Goal: Information Seeking & Learning: Check status

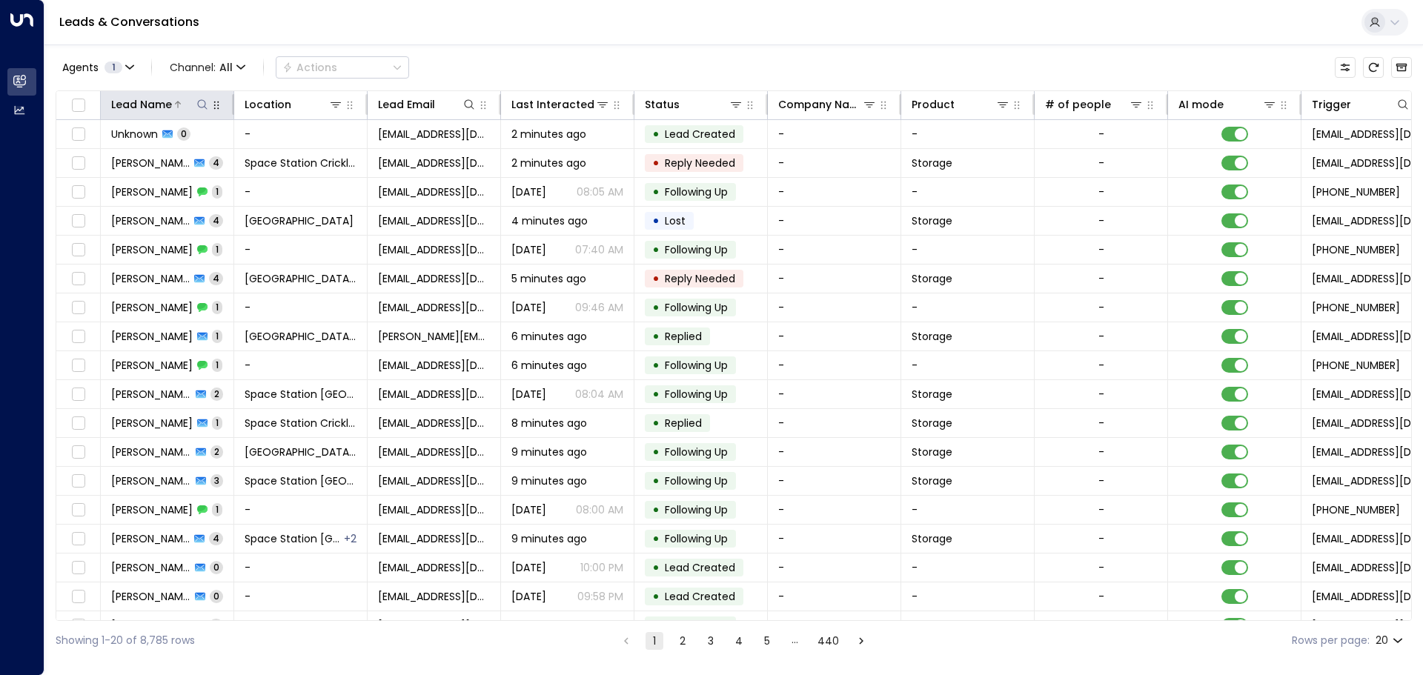
click at [204, 99] on icon at bounding box center [202, 105] width 12 height 12
type input "*********"
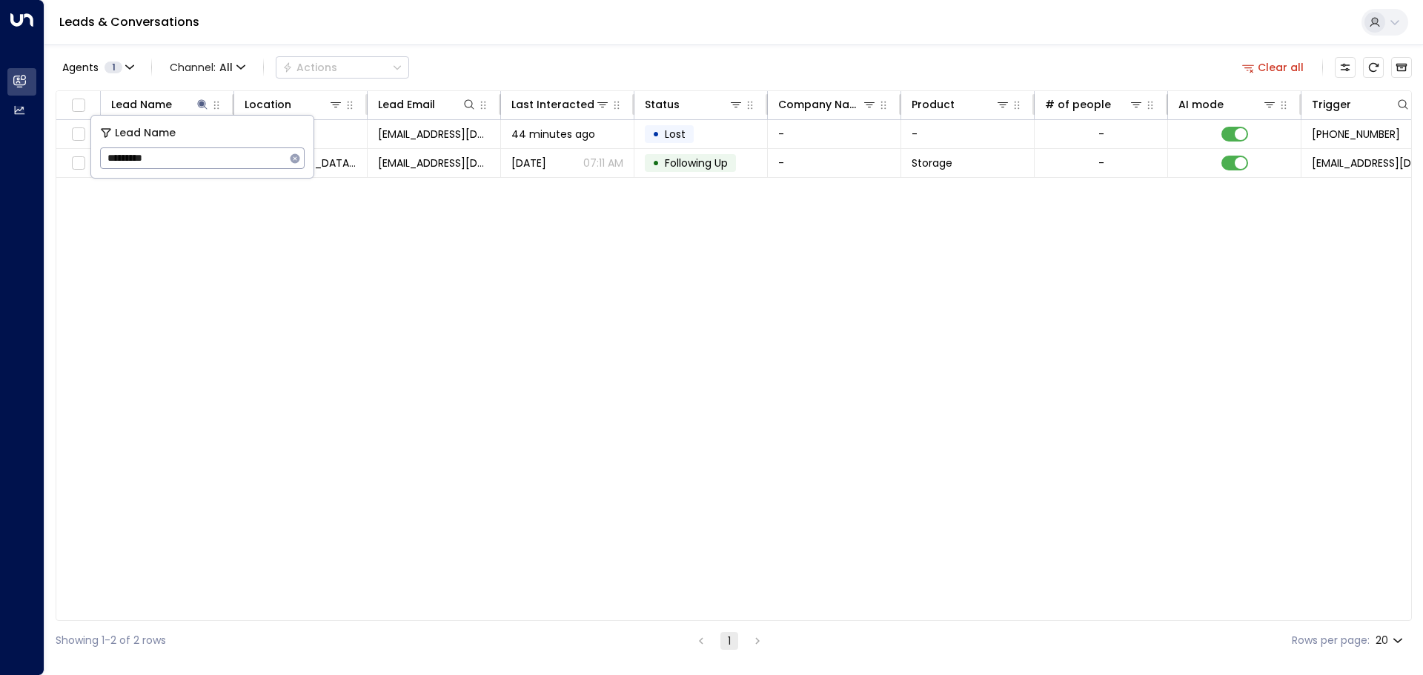
click at [657, 82] on div "Agents 1 Channel: All Actions Clear all" at bounding box center [734, 67] width 1356 height 31
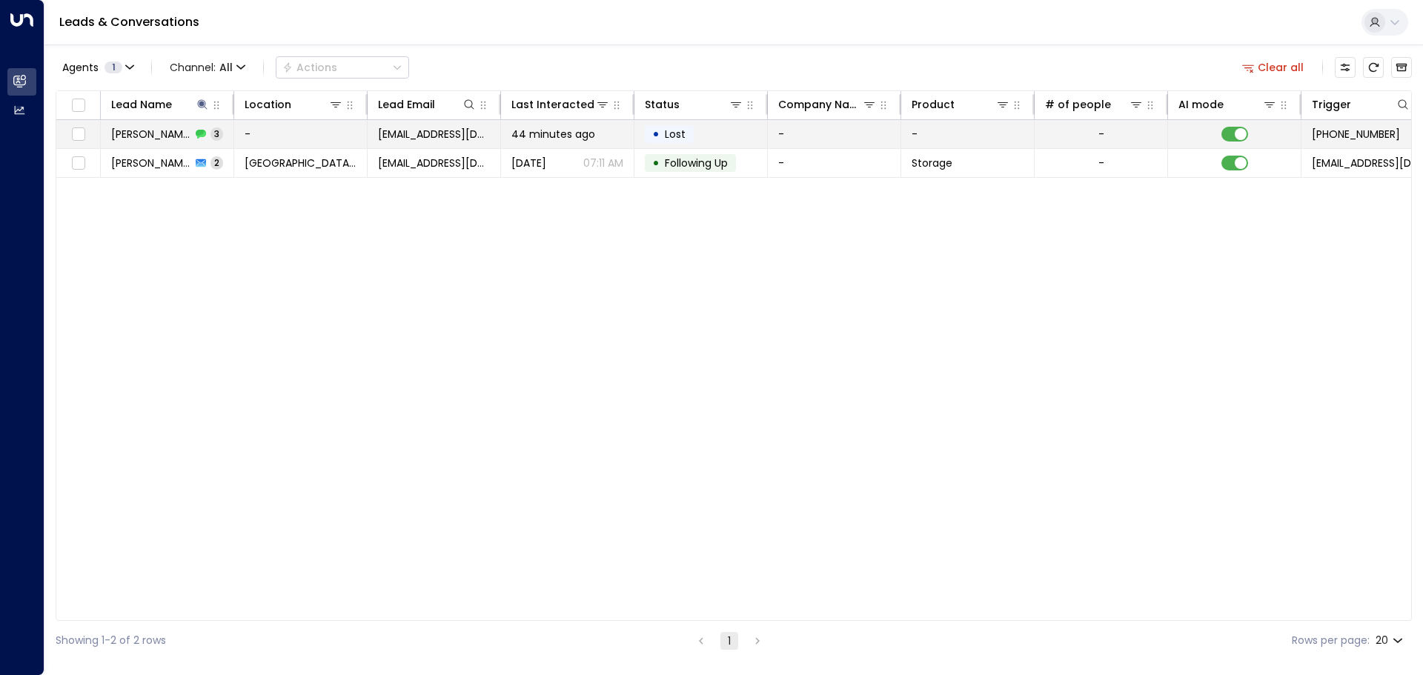
click at [707, 140] on td "• Lost" at bounding box center [700, 134] width 133 height 28
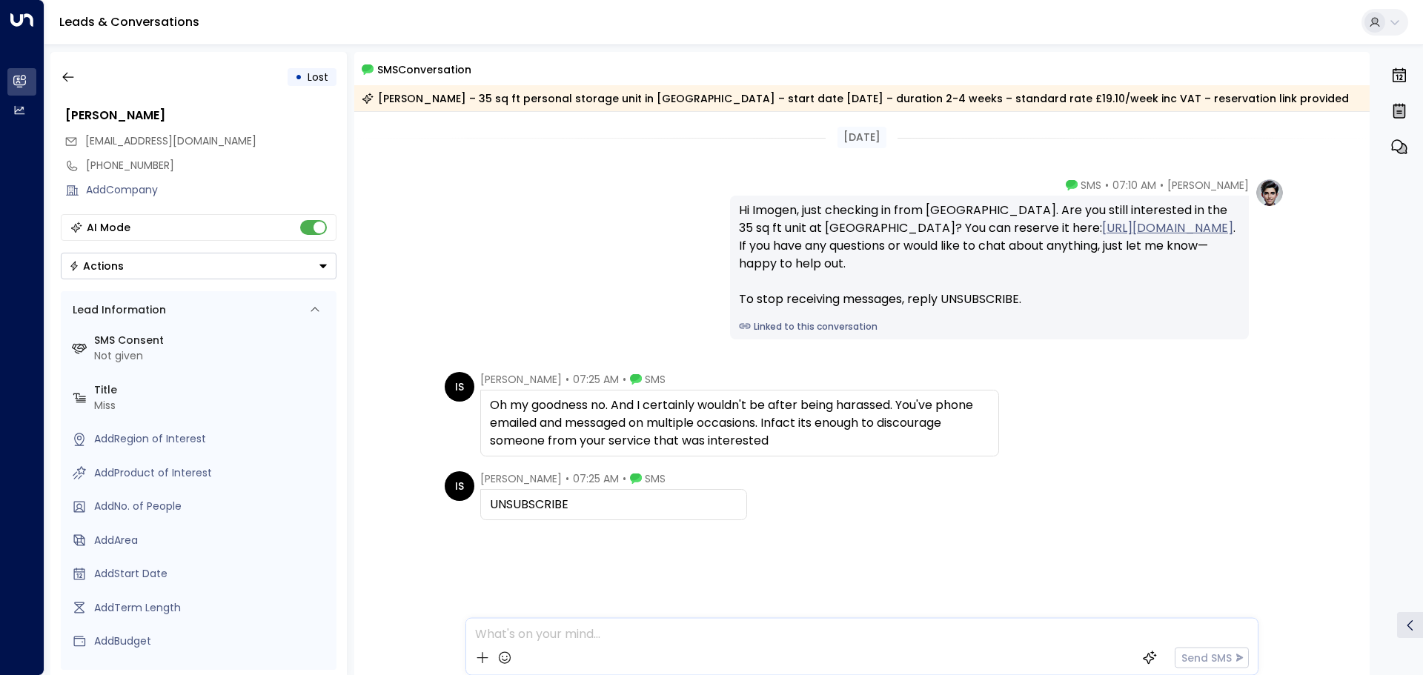
drag, startPoint x: 499, startPoint y: 402, endPoint x: 795, endPoint y: 440, distance: 298.9
click at [795, 440] on div "Oh my goodness no. And I certainly wouldn't be after being harassed. You've pho…" at bounding box center [739, 422] width 499 height 53
drag, startPoint x: 635, startPoint y: 532, endPoint x: 558, endPoint y: 471, distance: 98.1
click at [571, 488] on div "IS Imogen Schofield • 07:25 AM • SMS UNSUBSCRIBE" at bounding box center [862, 569] width 1016 height 197
drag, startPoint x: 703, startPoint y: 506, endPoint x: 462, endPoint y: 393, distance: 266.2
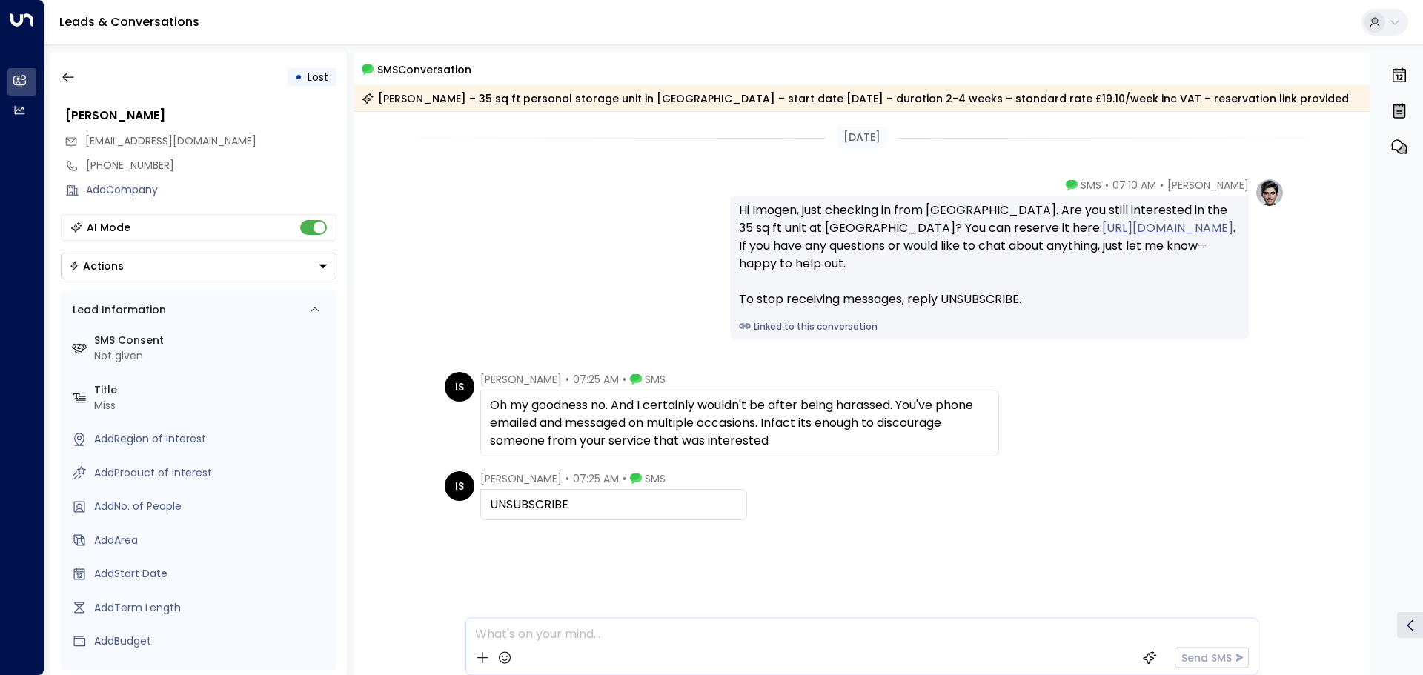
click at [462, 393] on div "Today Olivia Parker • 07:10 AM • SMS Hi Imogen, just checking in from Space Sta…" at bounding box center [862, 390] width 1016 height 557
copy div "Imogen Schofield • 07:25 AM • SMS Oh my goodness no. And I certainly wouldn't b…"
click at [647, 537] on div "IS Imogen Schofield • 07:25 AM • SMS UNSUBSCRIBE" at bounding box center [862, 569] width 1016 height 197
click at [310, 235] on div "AI Mode" at bounding box center [199, 227] width 276 height 27
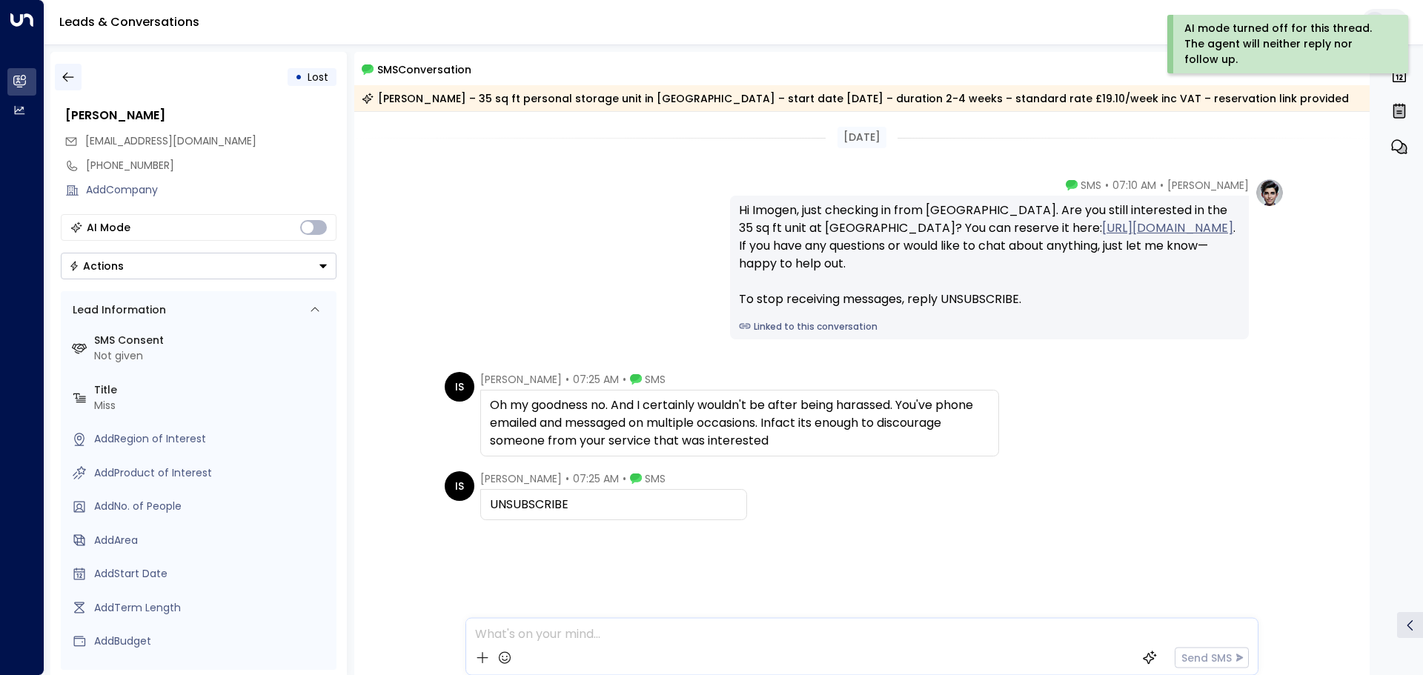
click at [68, 82] on icon "button" at bounding box center [68, 77] width 15 height 15
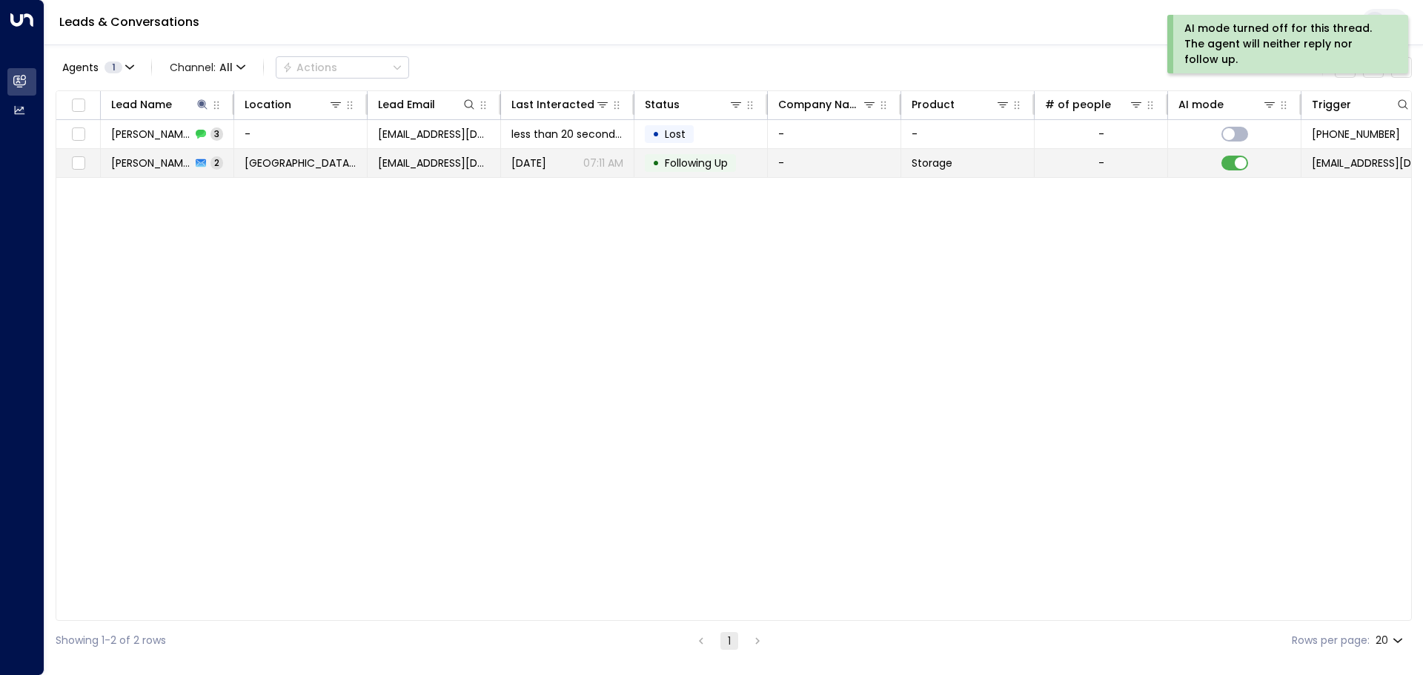
click at [1249, 168] on td at bounding box center [1234, 163] width 133 height 28
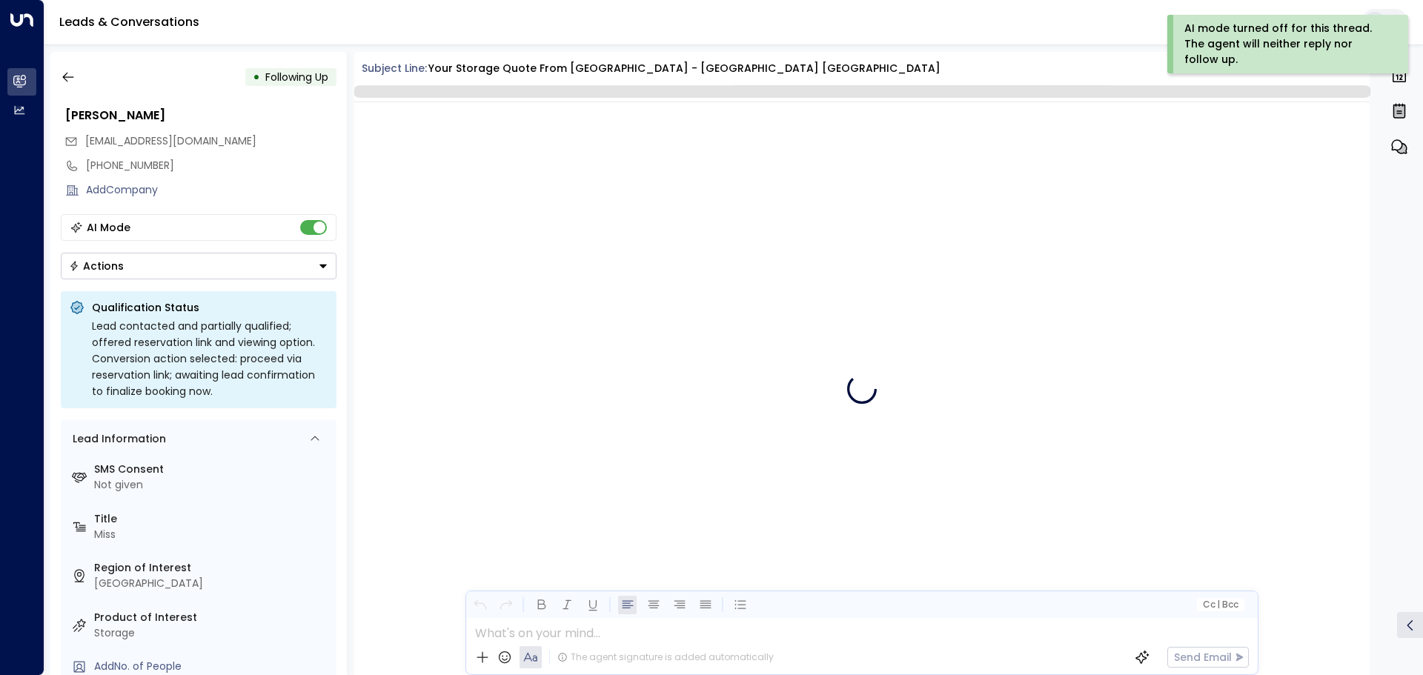
scroll to position [1514, 0]
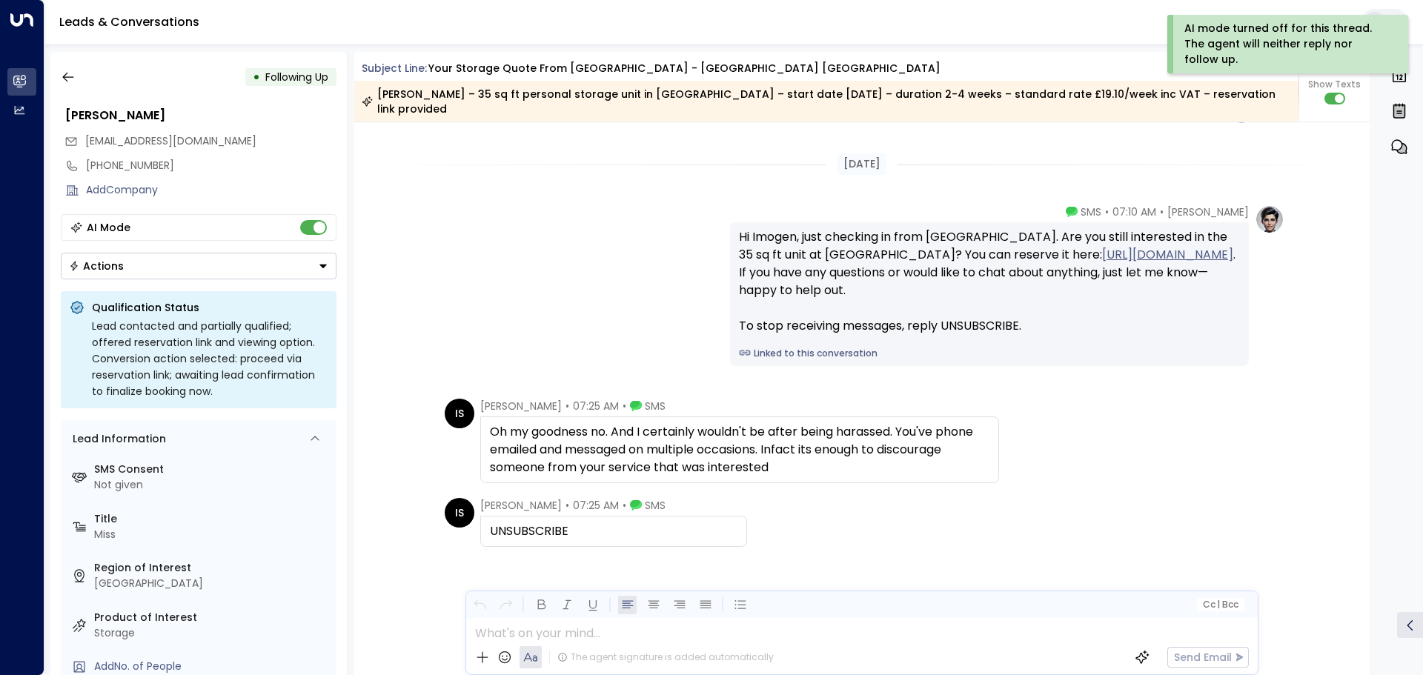
click at [162, 268] on button "Actions" at bounding box center [199, 266] width 276 height 27
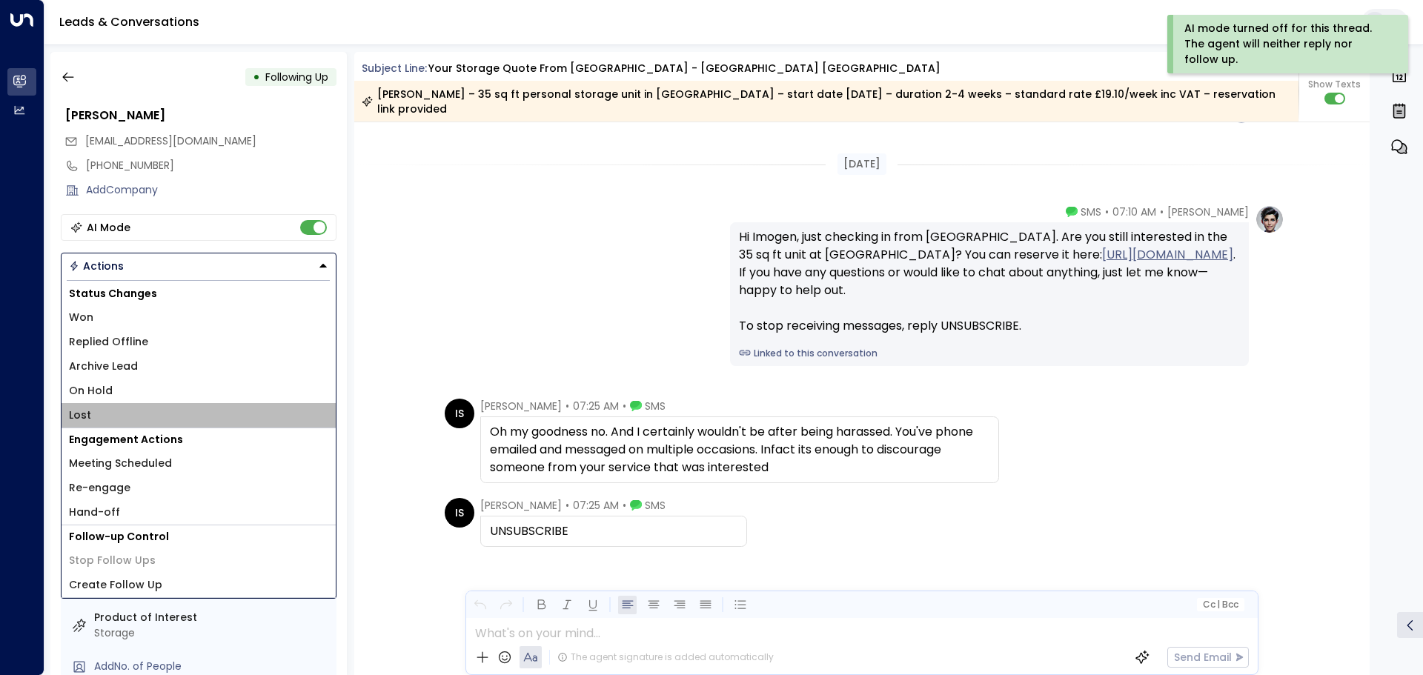
click at [106, 414] on li "Lost" at bounding box center [199, 415] width 274 height 24
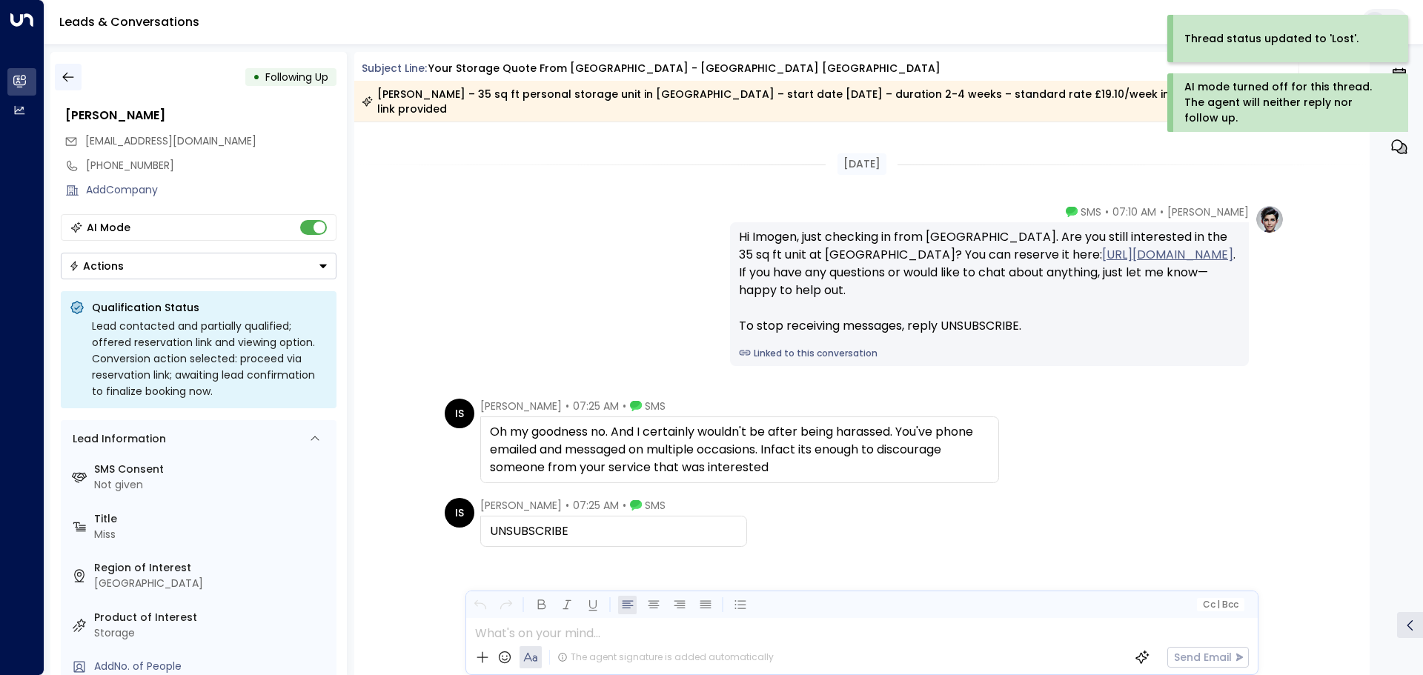
click at [73, 82] on icon "button" at bounding box center [68, 77] width 15 height 15
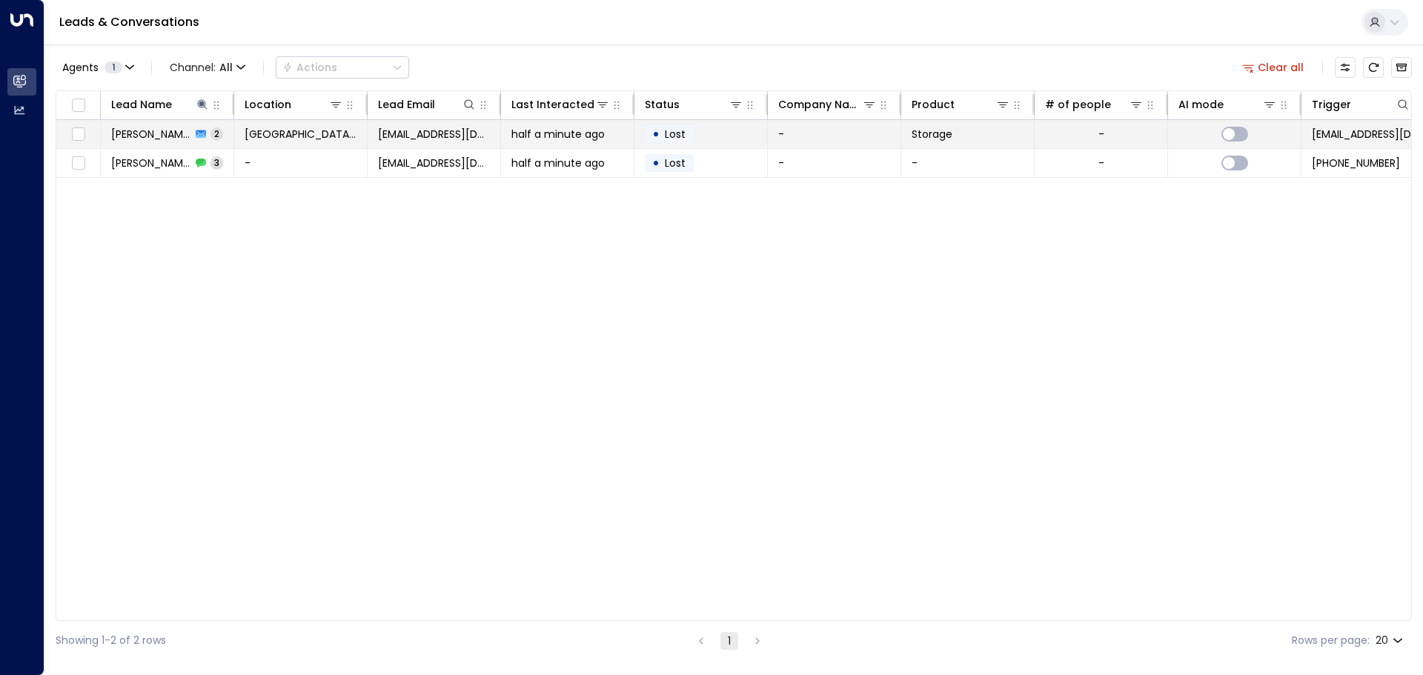
click at [602, 140] on span "half a minute ago" at bounding box center [557, 134] width 93 height 15
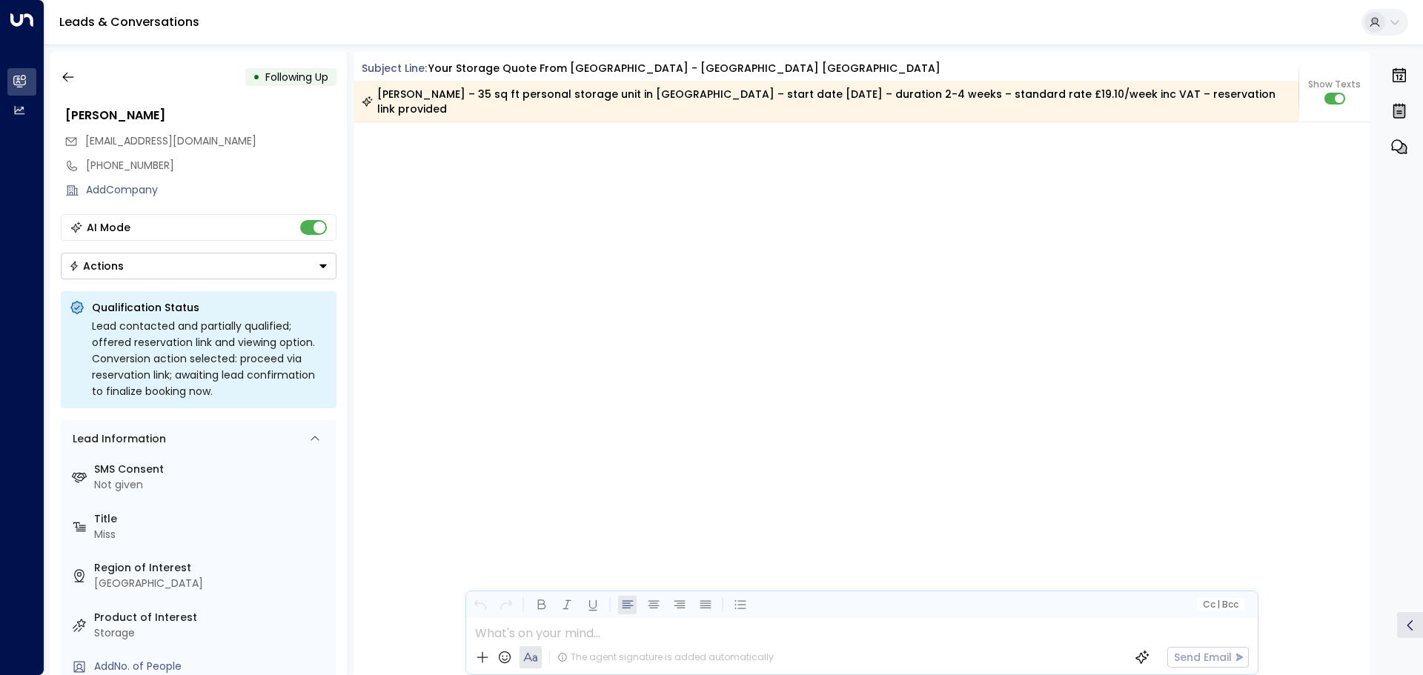
scroll to position [1534, 0]
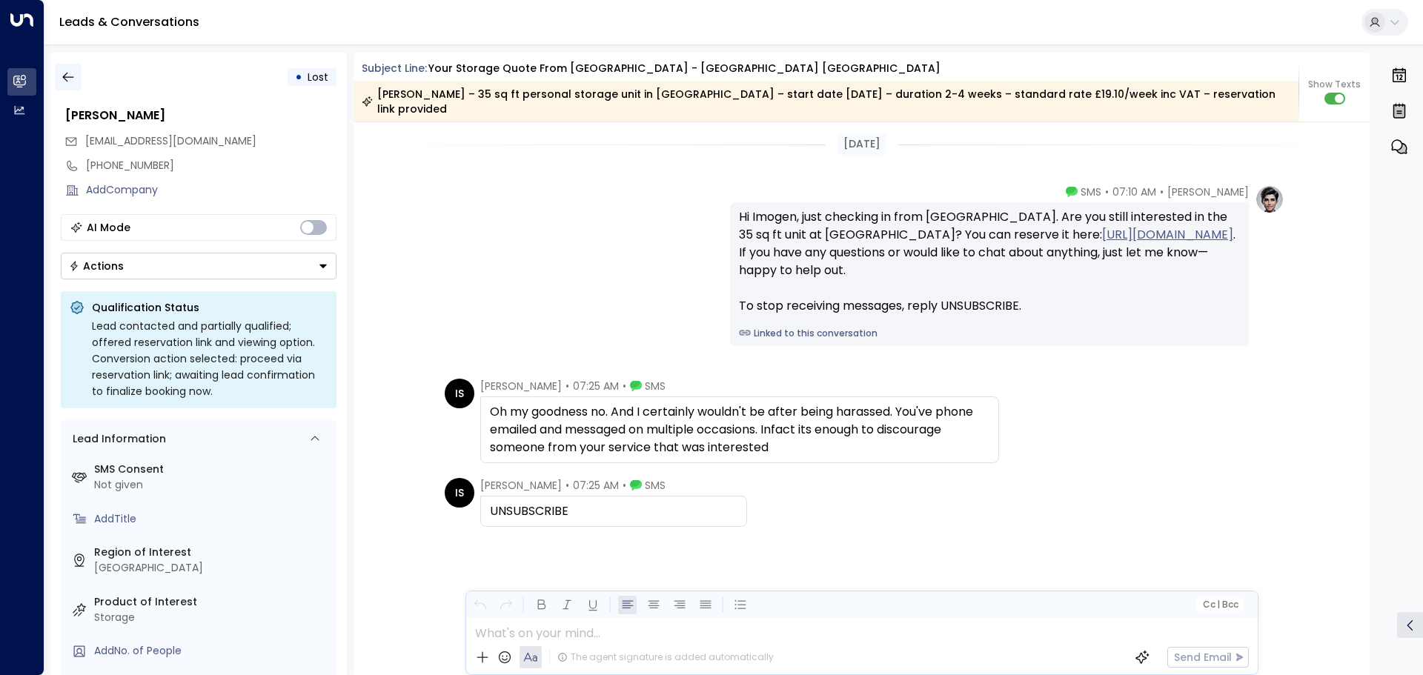
click at [66, 75] on icon "button" at bounding box center [68, 77] width 15 height 15
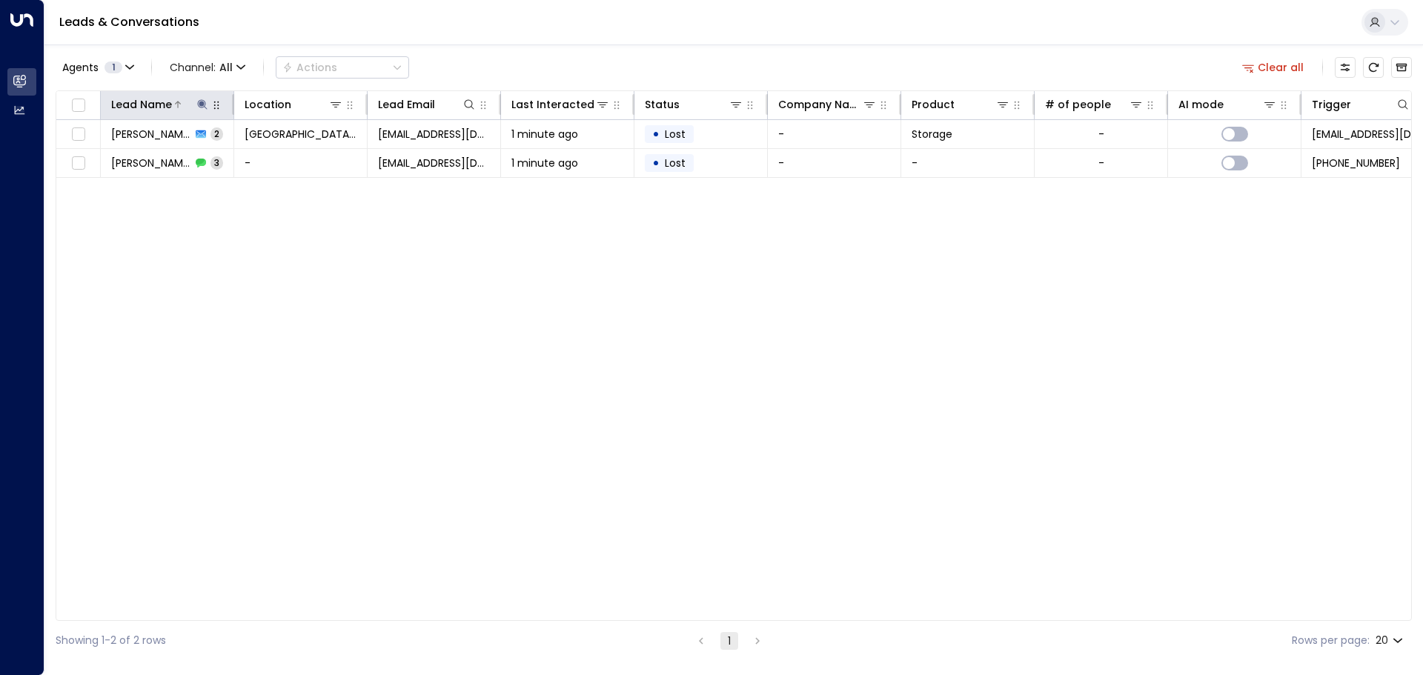
click at [201, 99] on icon at bounding box center [202, 105] width 12 height 12
click at [293, 156] on icon "button" at bounding box center [295, 159] width 12 height 12
click at [375, 316] on div "Lead Name Location Lead Email Last Interacted Status Company Name Product # of …" at bounding box center [734, 355] width 1356 height 531
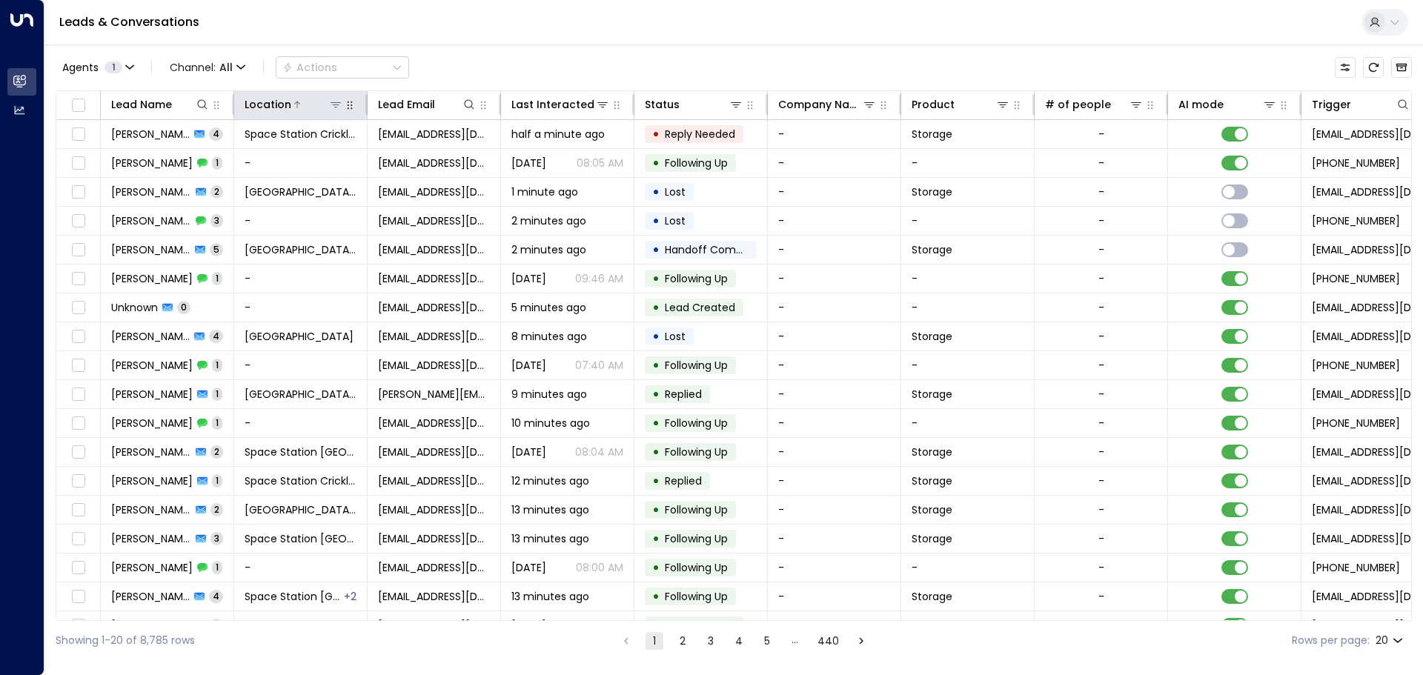
click at [339, 99] on icon at bounding box center [336, 105] width 12 height 12
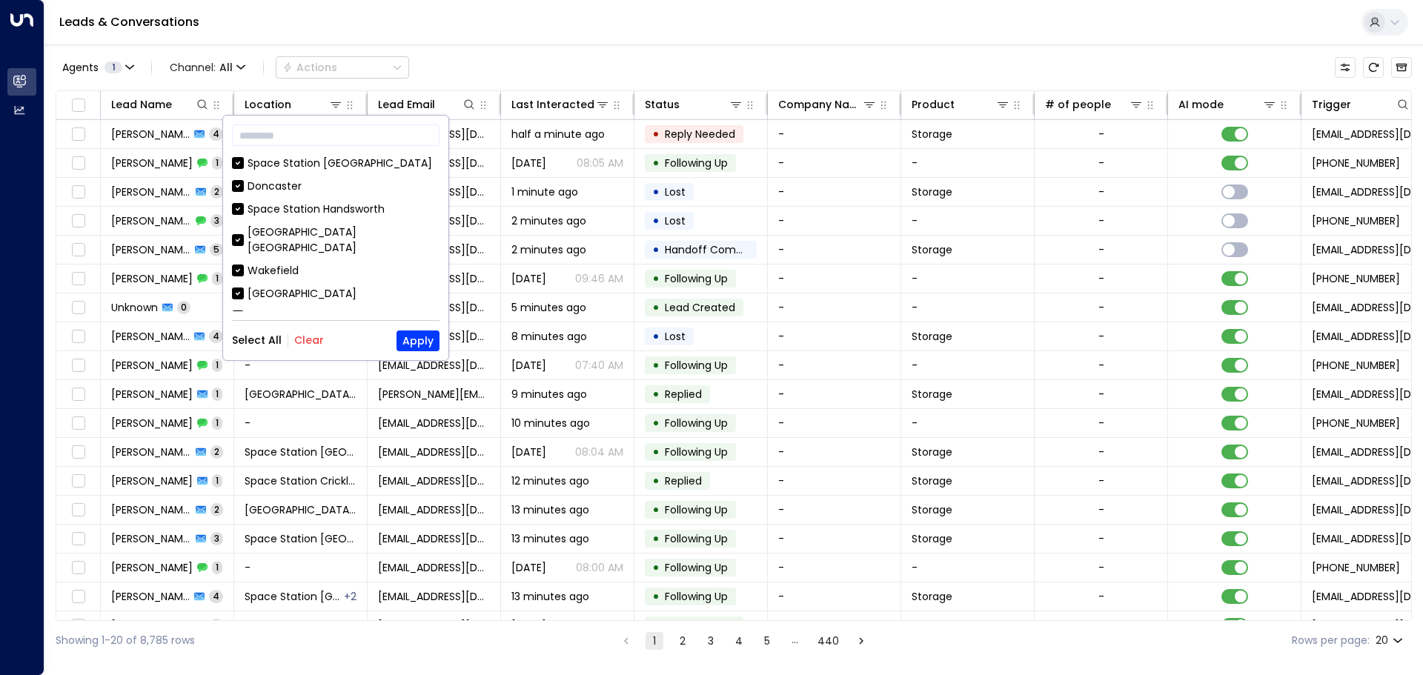
click at [305, 343] on button "Clear" at bounding box center [309, 340] width 30 height 12
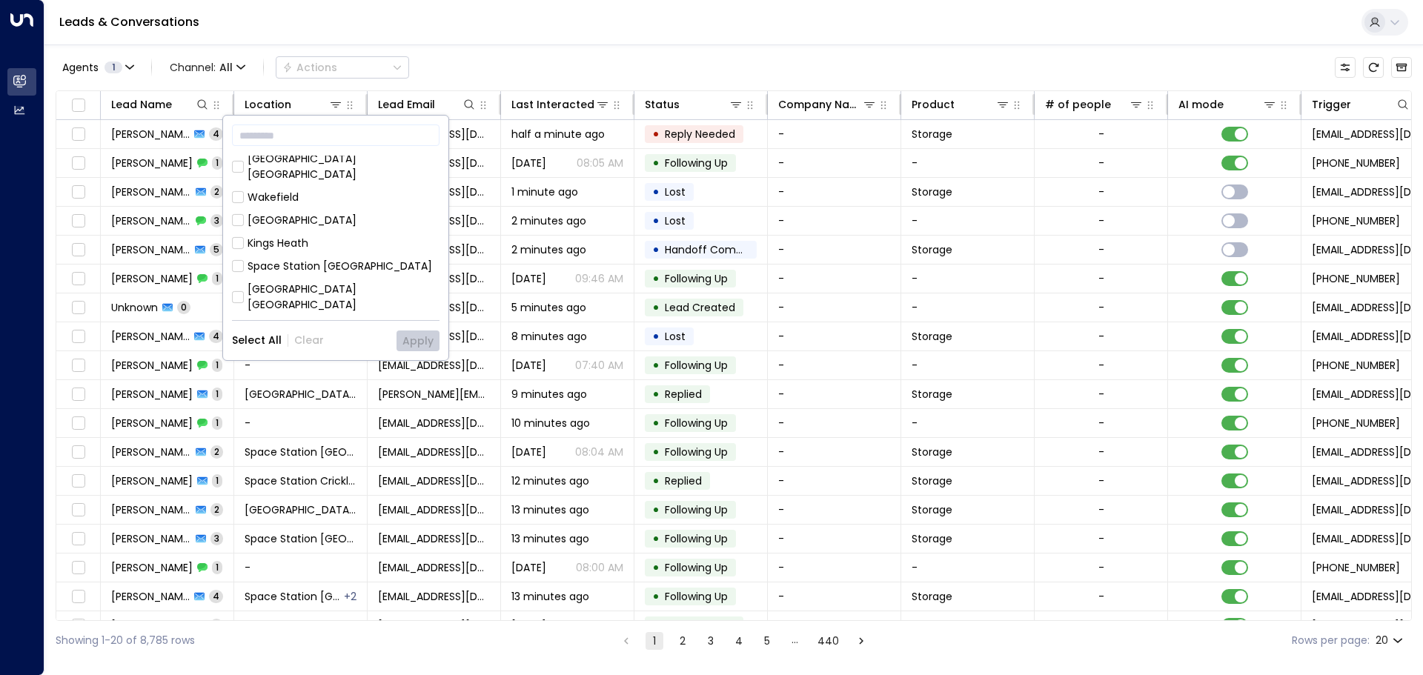
scroll to position [74, 0]
click at [319, 164] on div "[GEOGRAPHIC_DATA] [GEOGRAPHIC_DATA]" at bounding box center [344, 165] width 192 height 31
click at [412, 345] on button "Apply" at bounding box center [417, 341] width 43 height 21
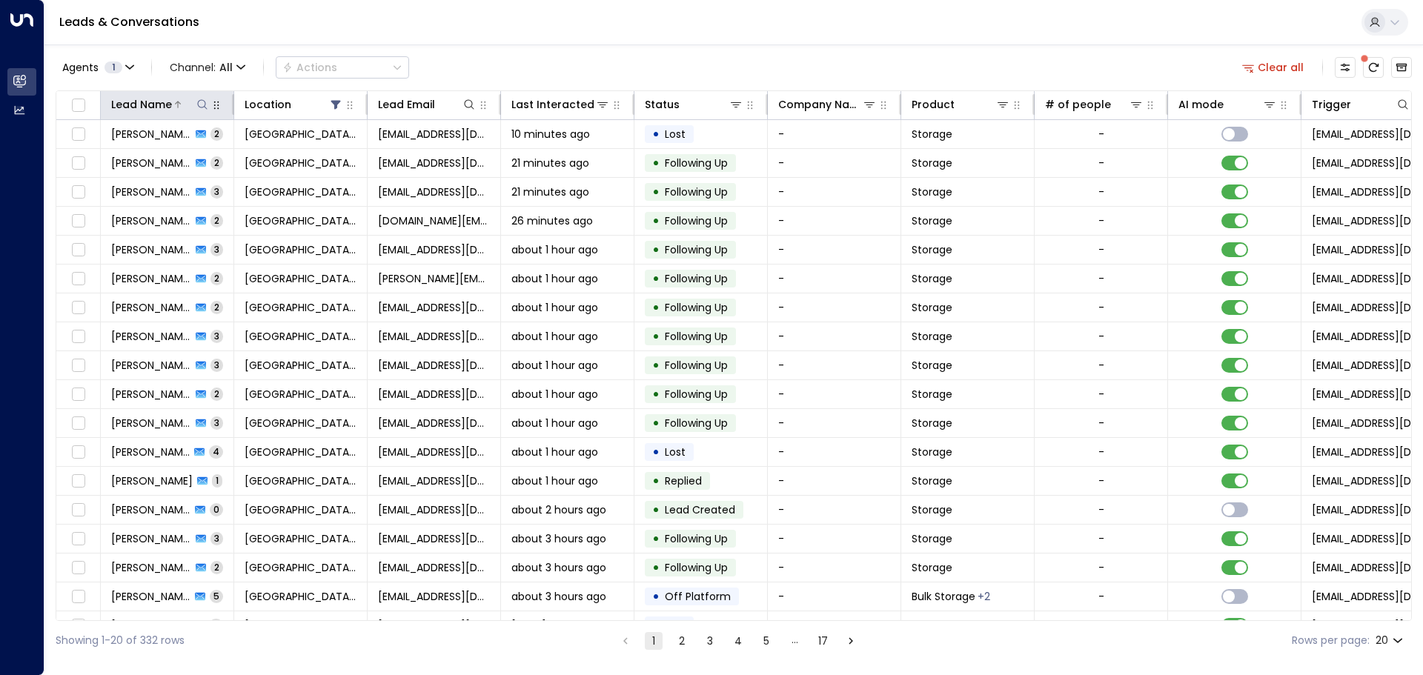
click at [200, 104] on icon at bounding box center [202, 105] width 12 height 12
type input "*****"
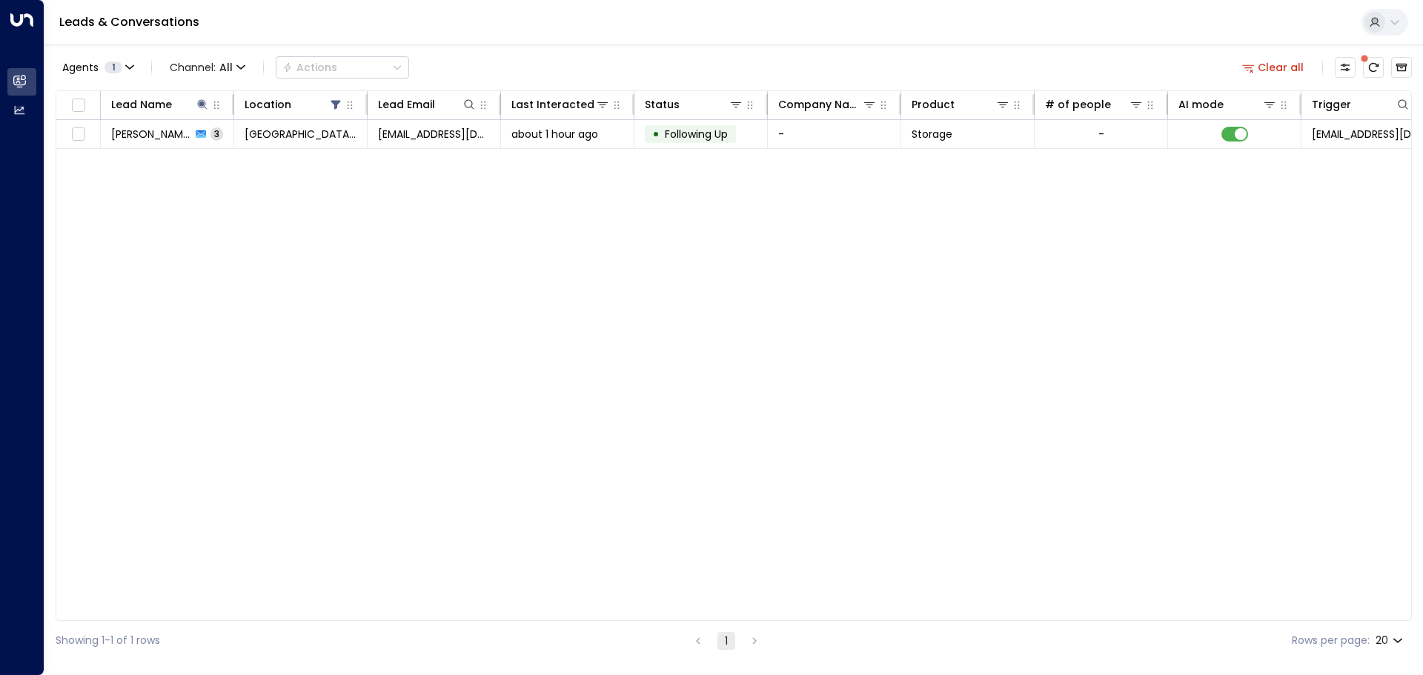
click at [643, 56] on div "Agents 1 Channel: All Actions Clear all" at bounding box center [734, 67] width 1356 height 31
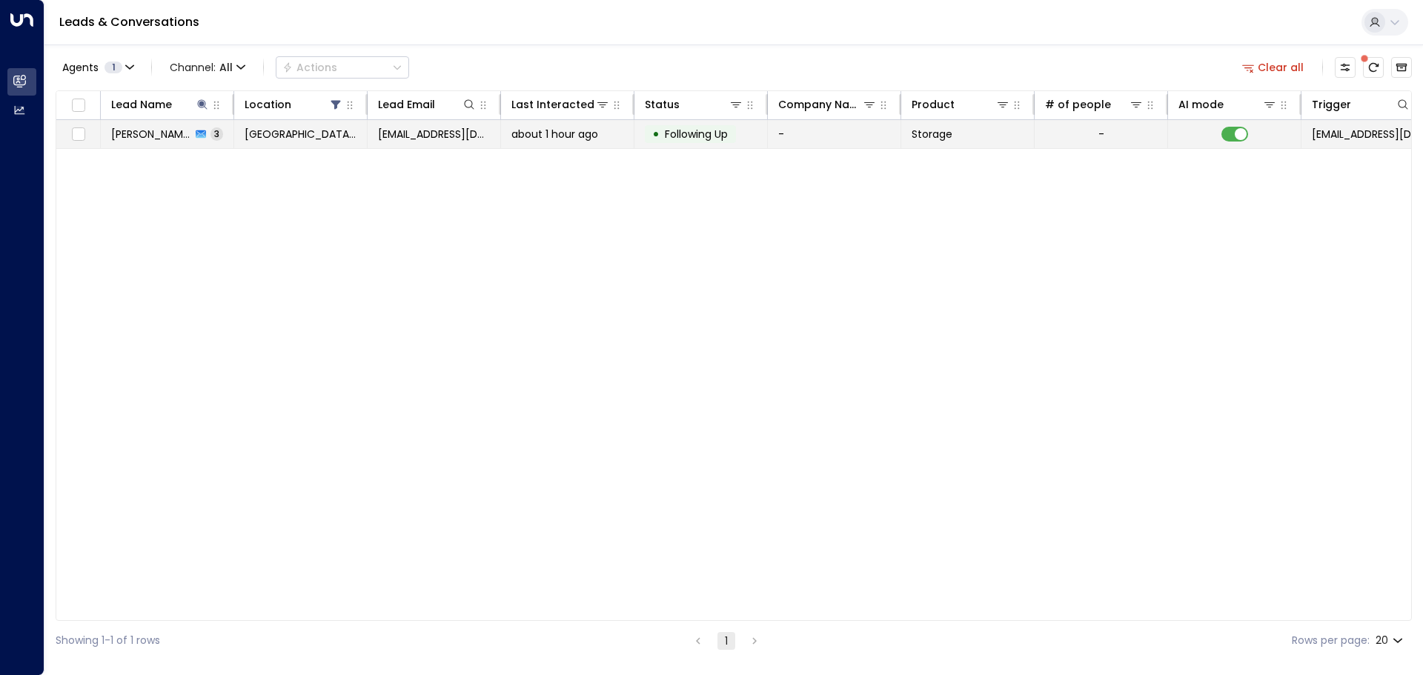
click at [518, 142] on td "about 1 hour ago" at bounding box center [567, 134] width 133 height 28
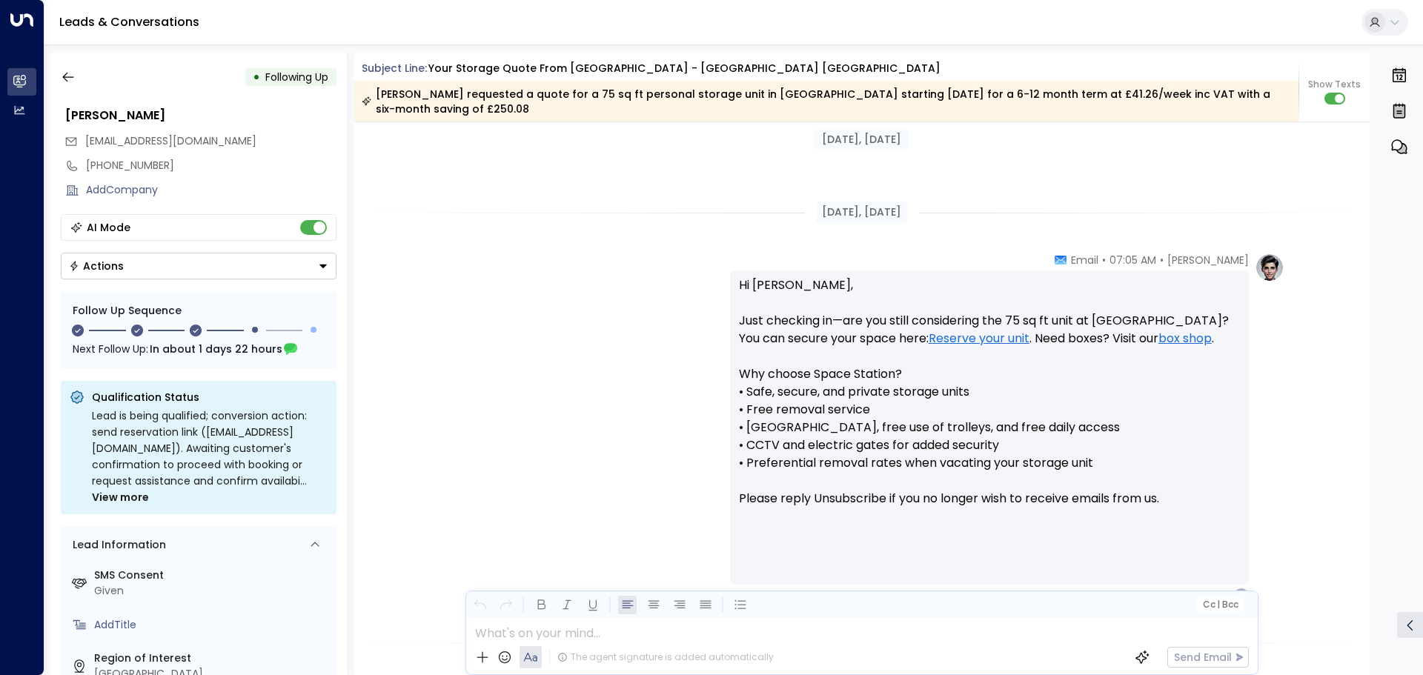
scroll to position [957, 0]
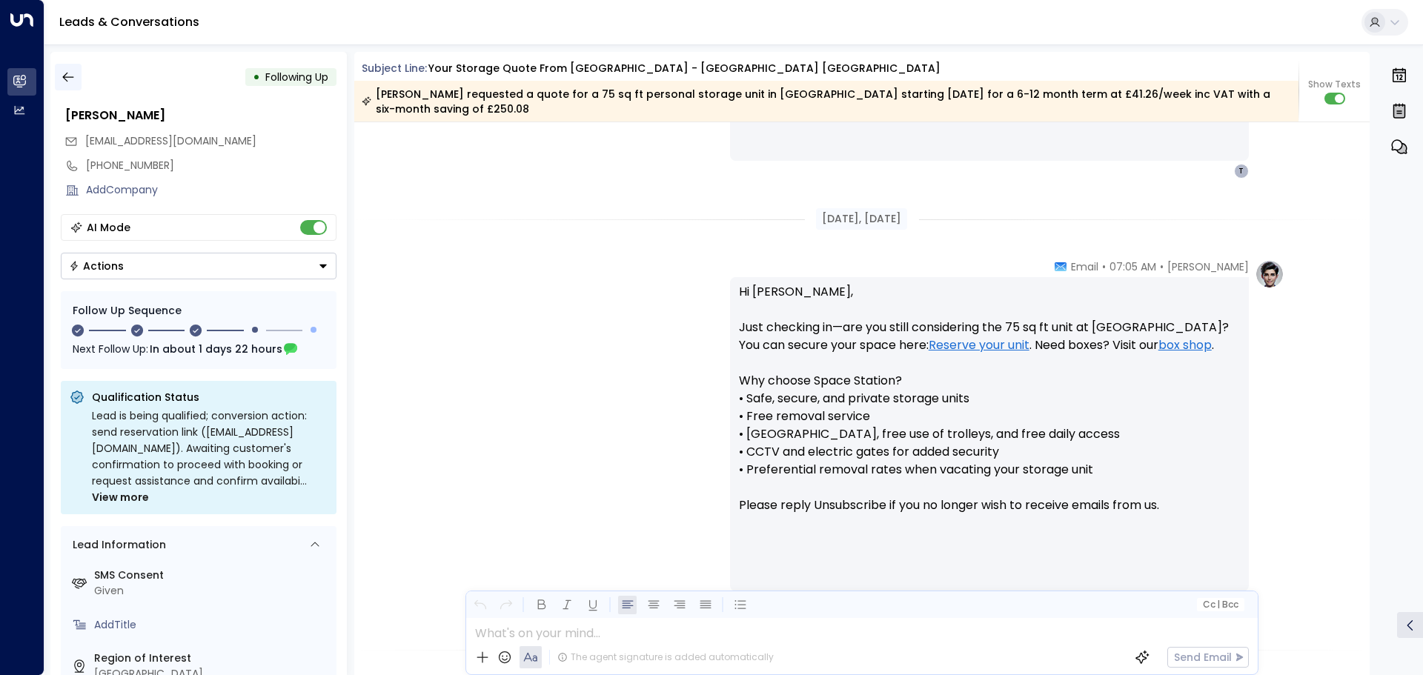
click at [67, 66] on button "button" at bounding box center [68, 77] width 27 height 27
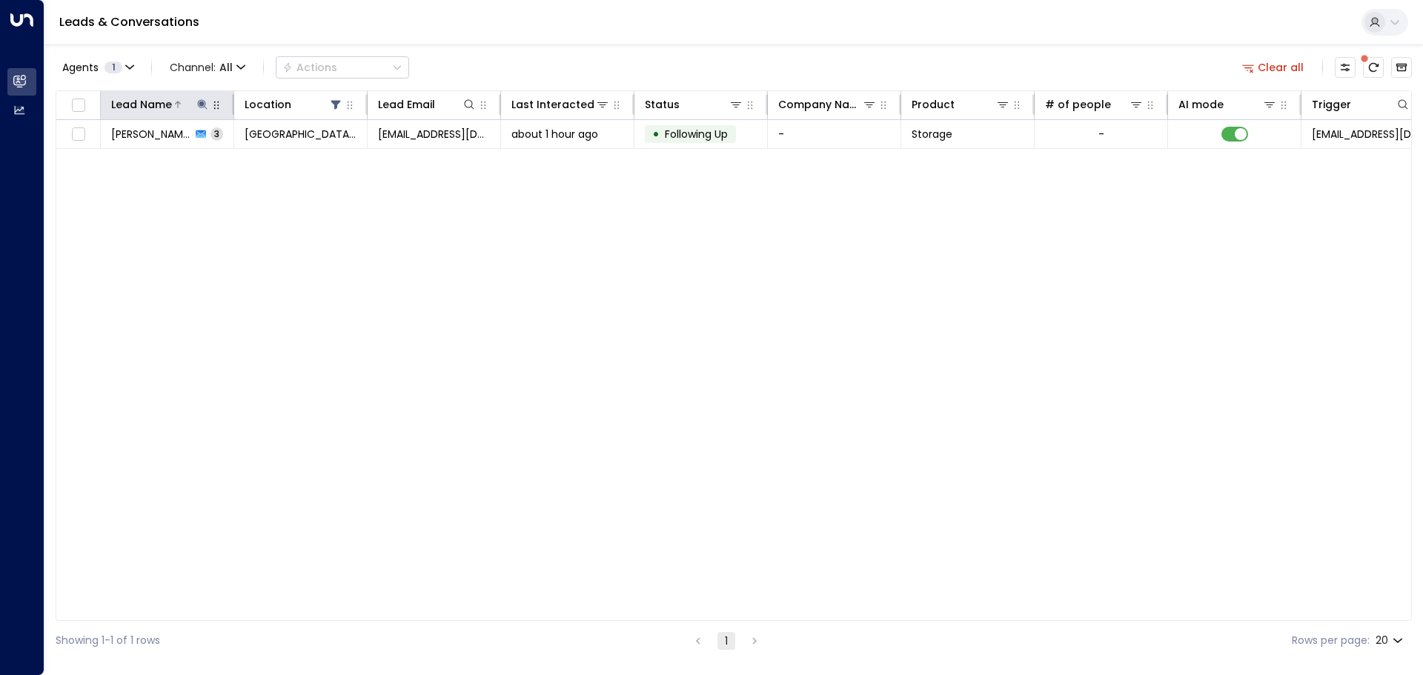
click at [206, 102] on icon at bounding box center [202, 105] width 12 height 12
click at [293, 160] on icon "button" at bounding box center [295, 158] width 10 height 10
click at [588, 342] on div "Lead Name Location Lead Email Last Interacted Status Company Name Product # of …" at bounding box center [734, 355] width 1356 height 531
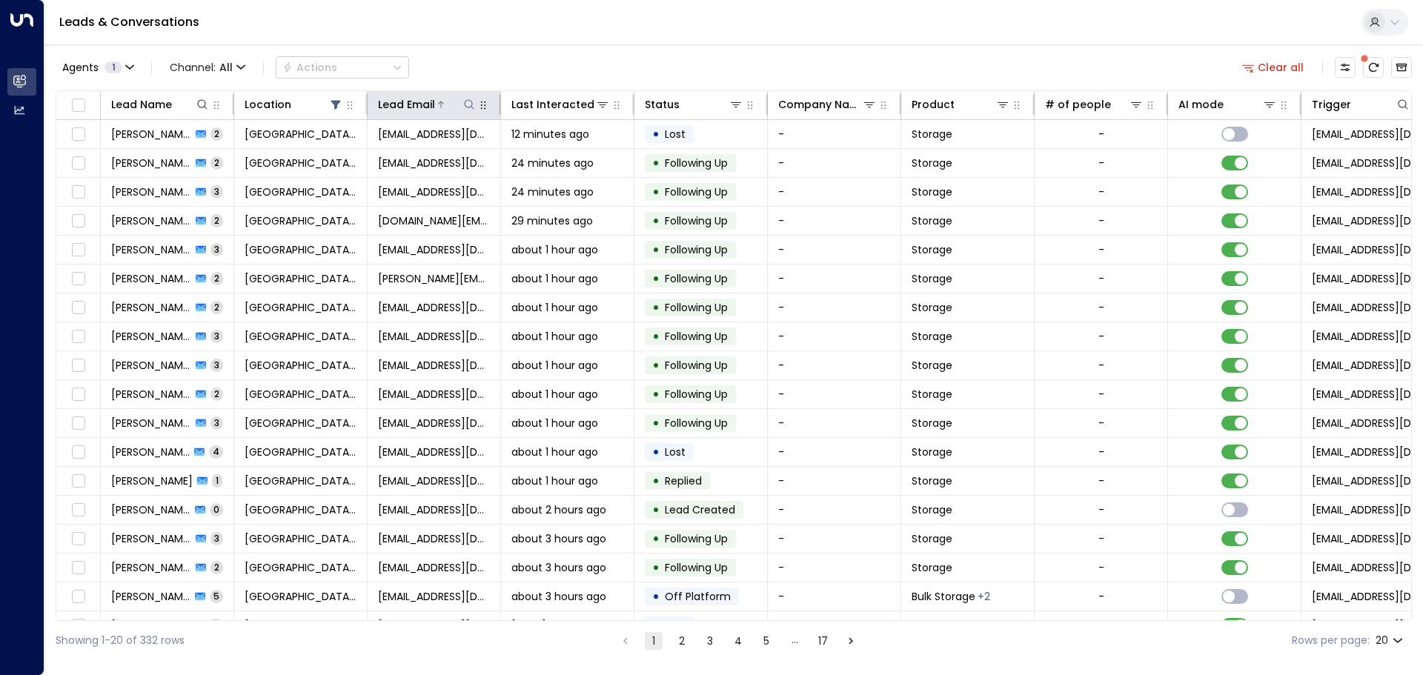
click at [471, 103] on icon at bounding box center [469, 105] width 12 height 12
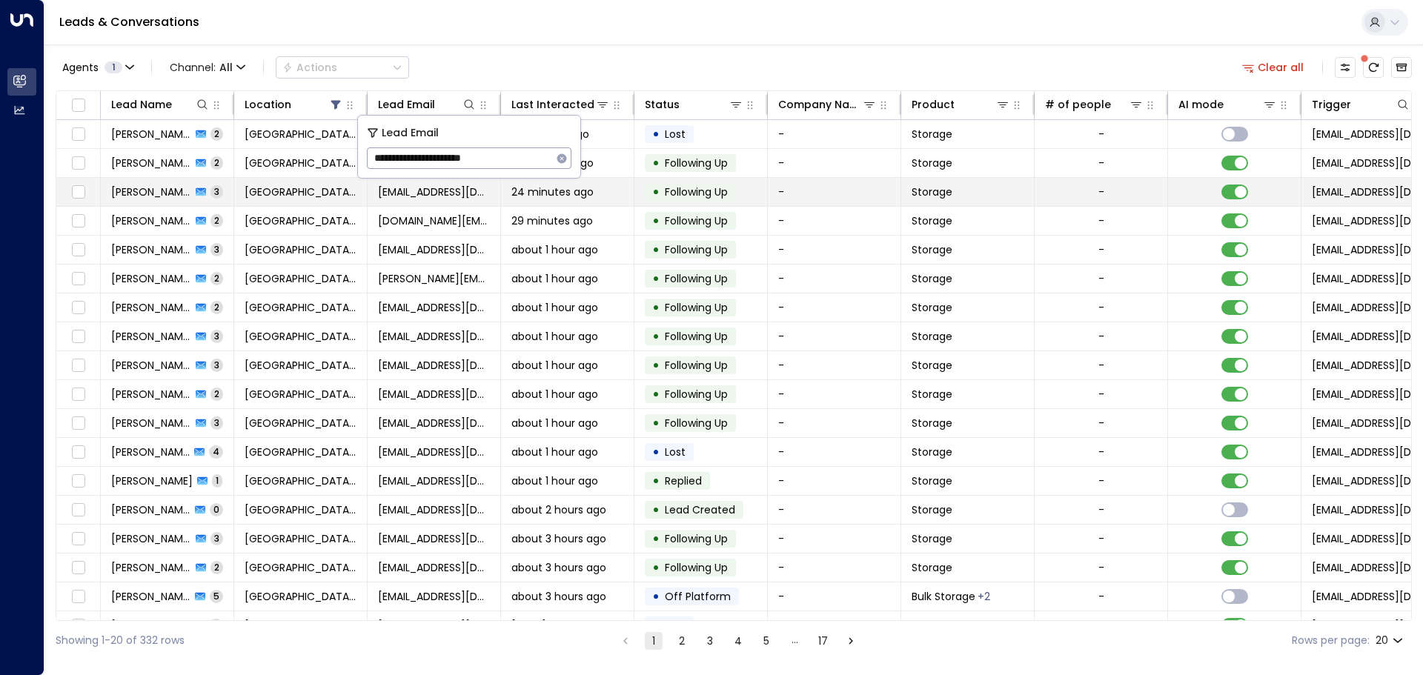
type input "**********"
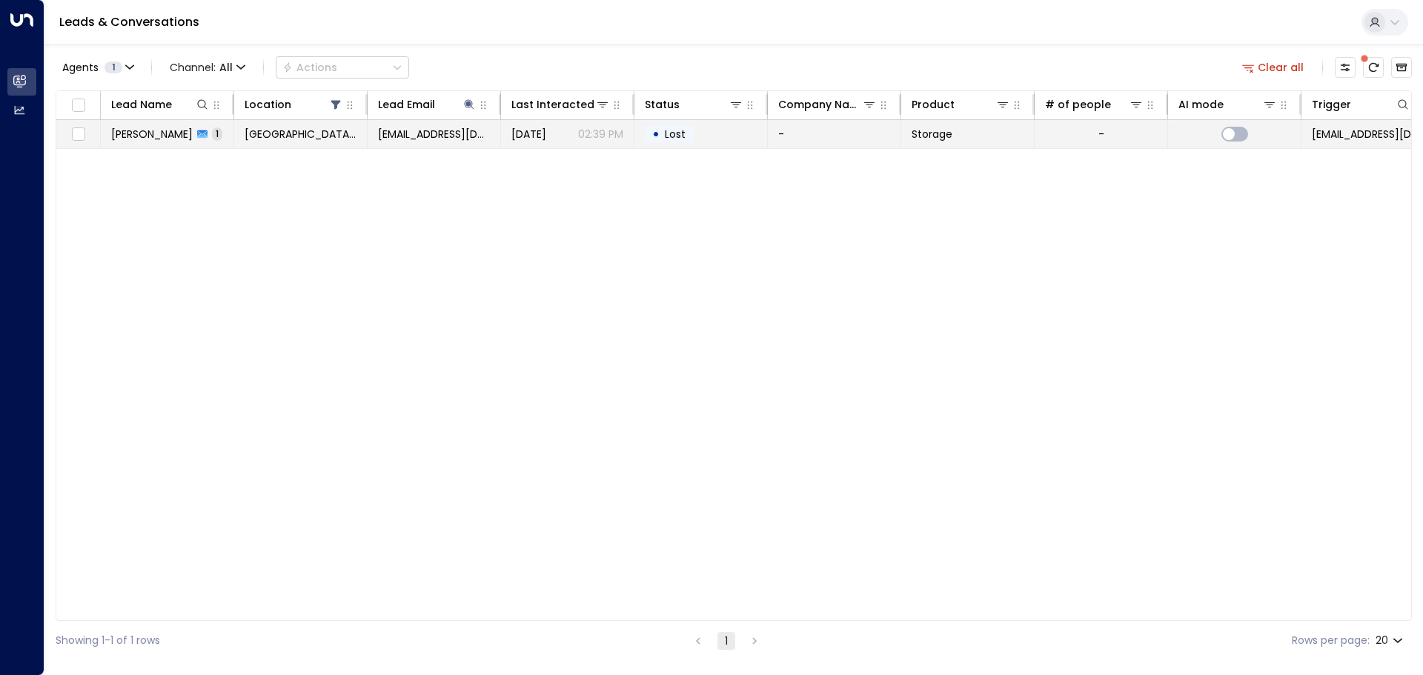
click at [782, 141] on td "-" at bounding box center [834, 134] width 133 height 28
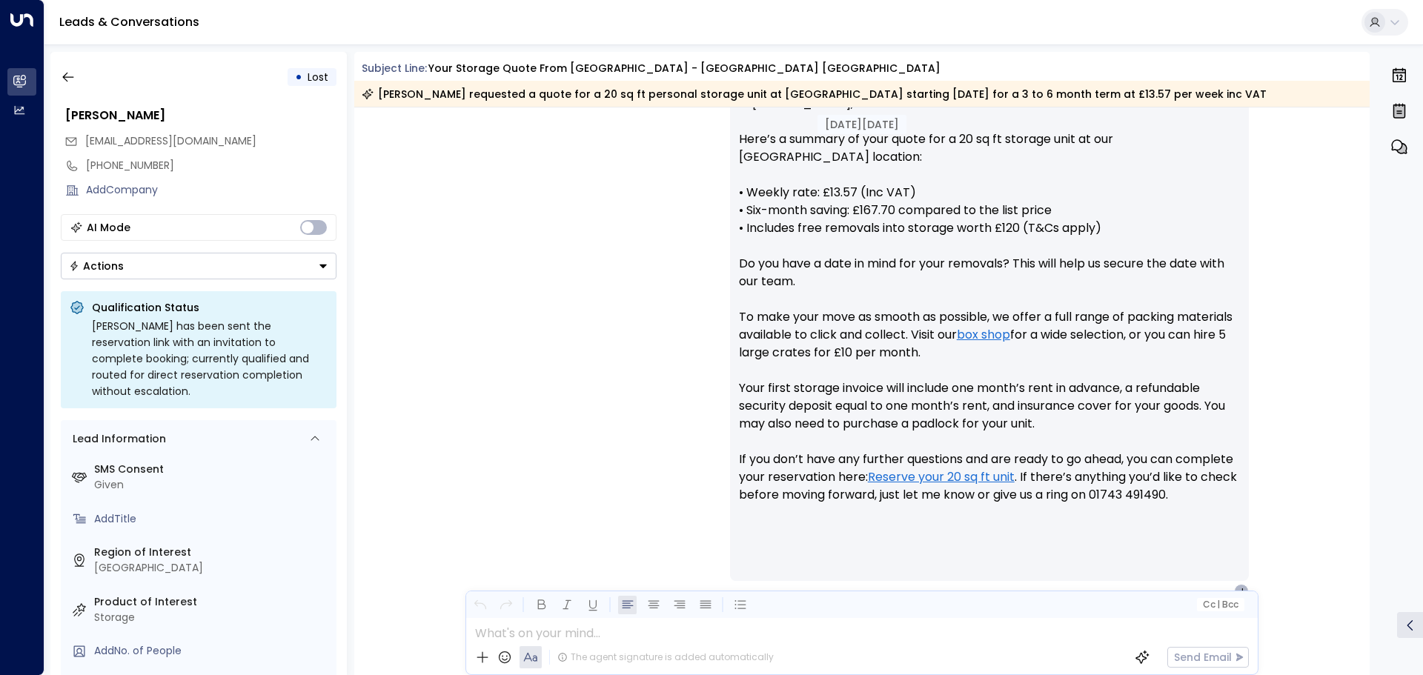
scroll to position [648, 0]
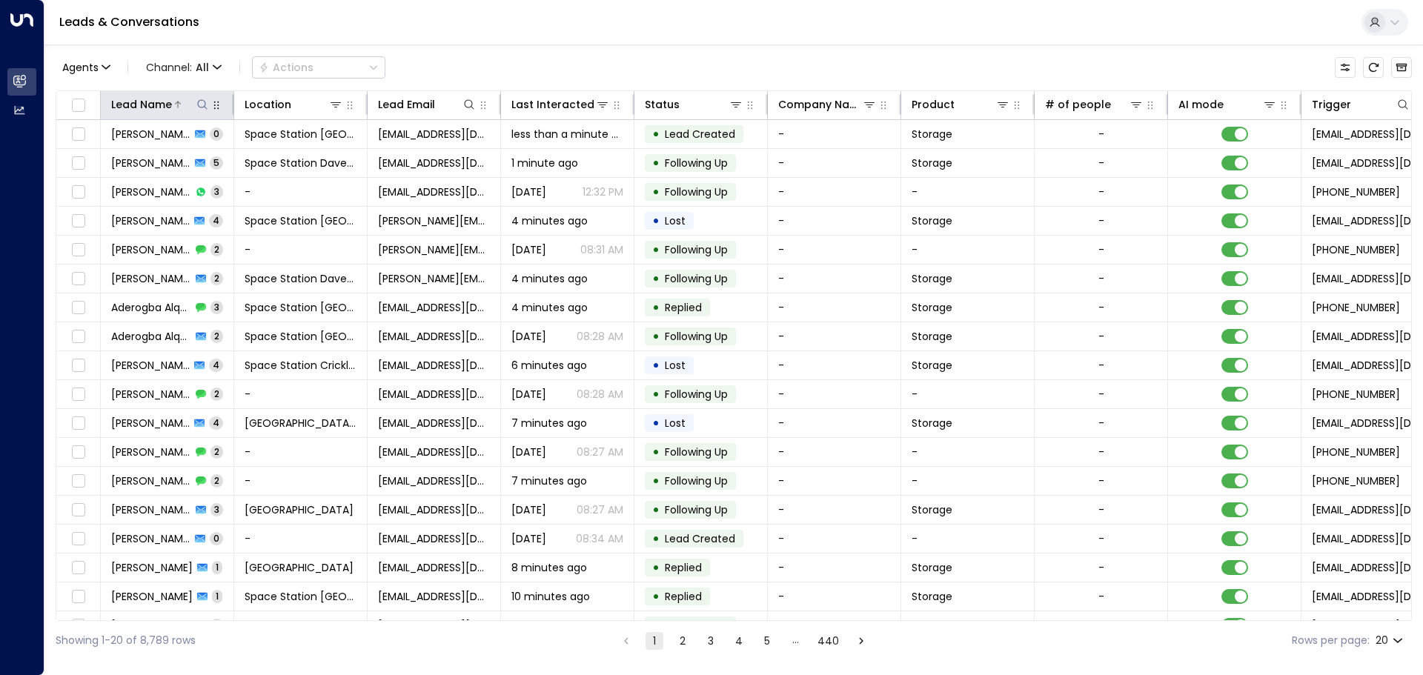
click at [205, 104] on icon at bounding box center [202, 104] width 10 height 10
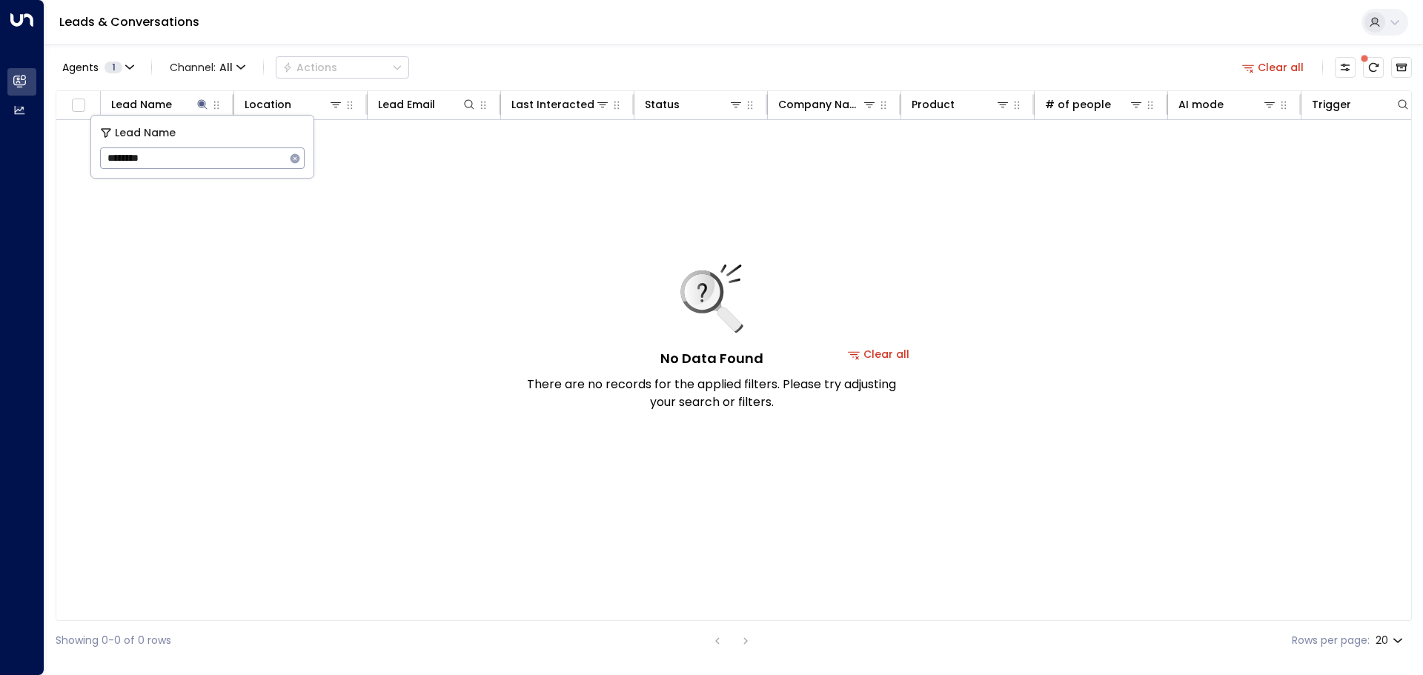
paste input "text"
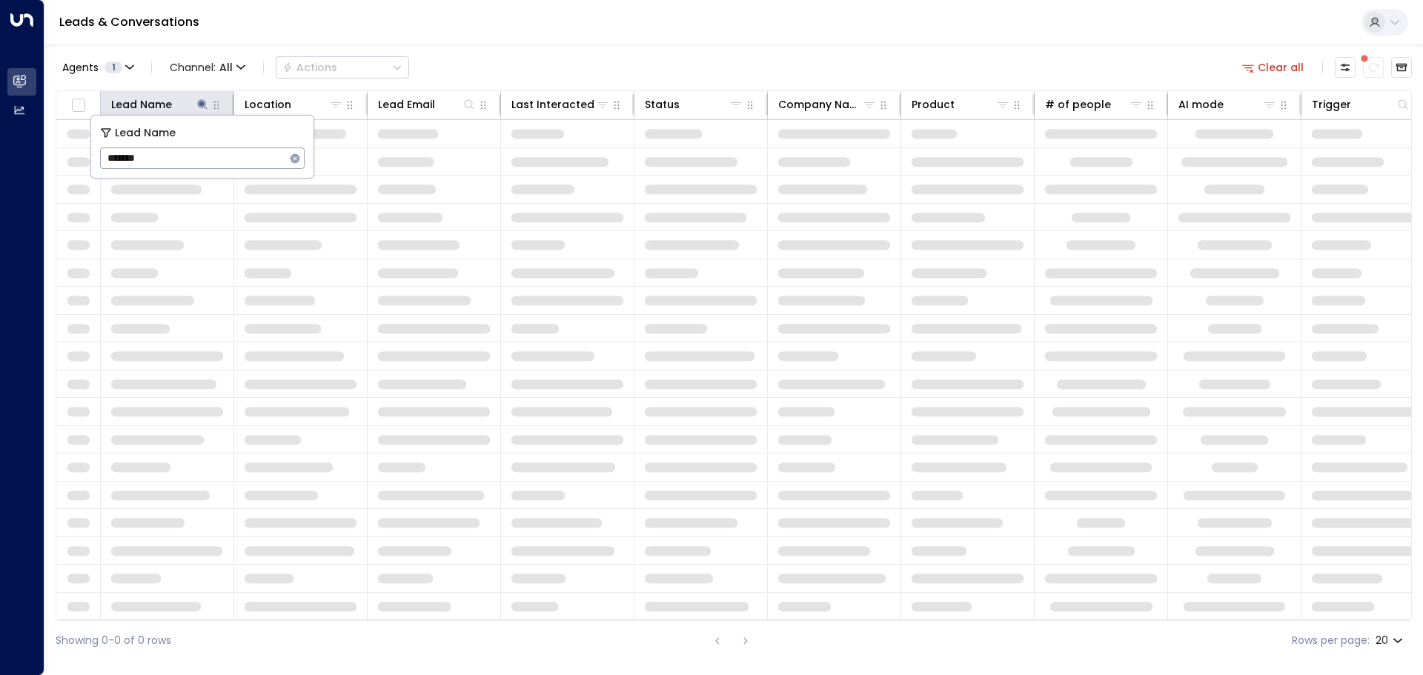
type input "*******"
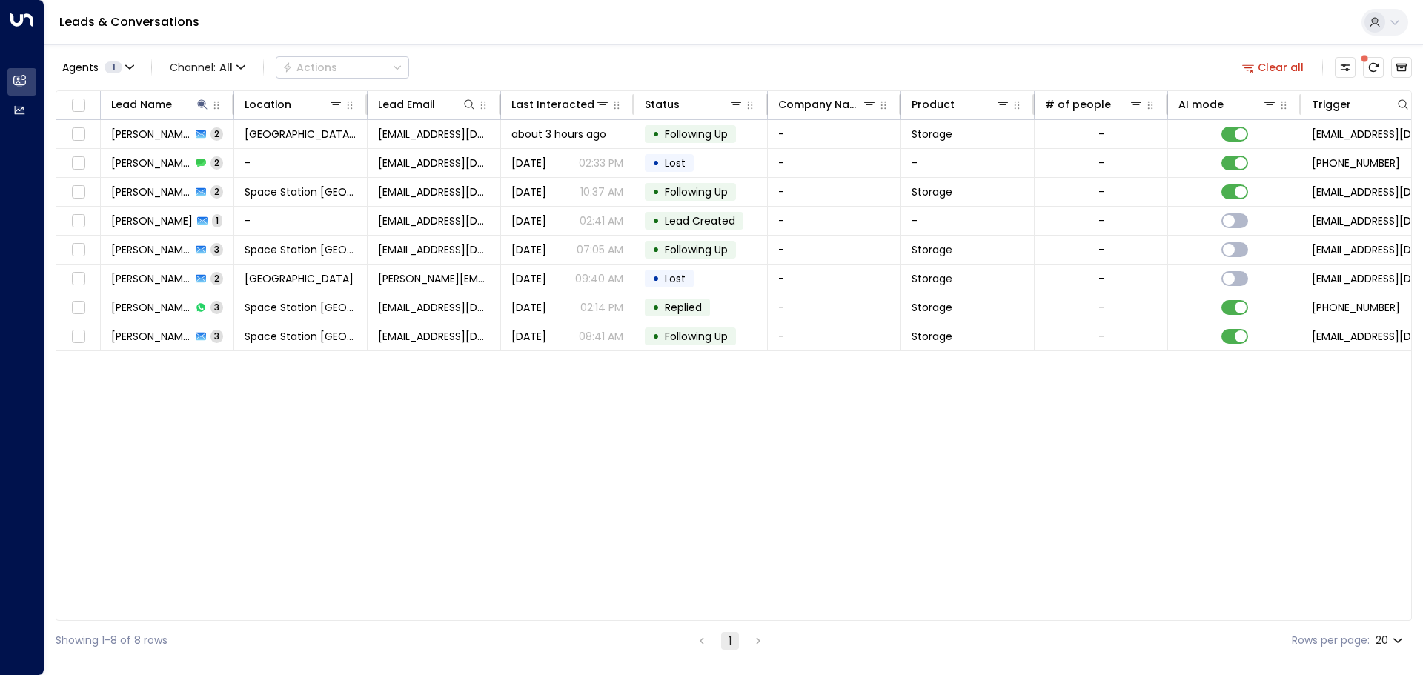
click at [683, 27] on div "Leads & Conversations" at bounding box center [733, 22] width 1378 height 45
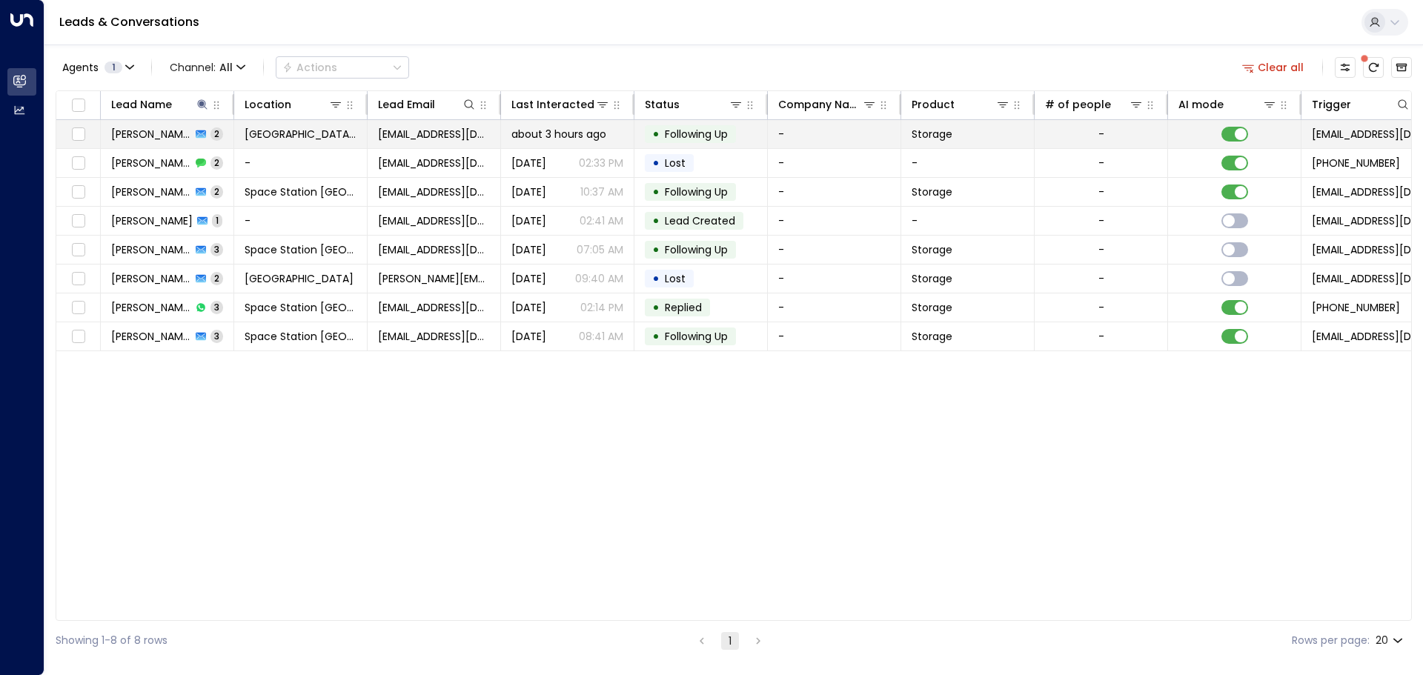
click at [626, 133] on td "about 3 hours ago" at bounding box center [567, 134] width 133 height 28
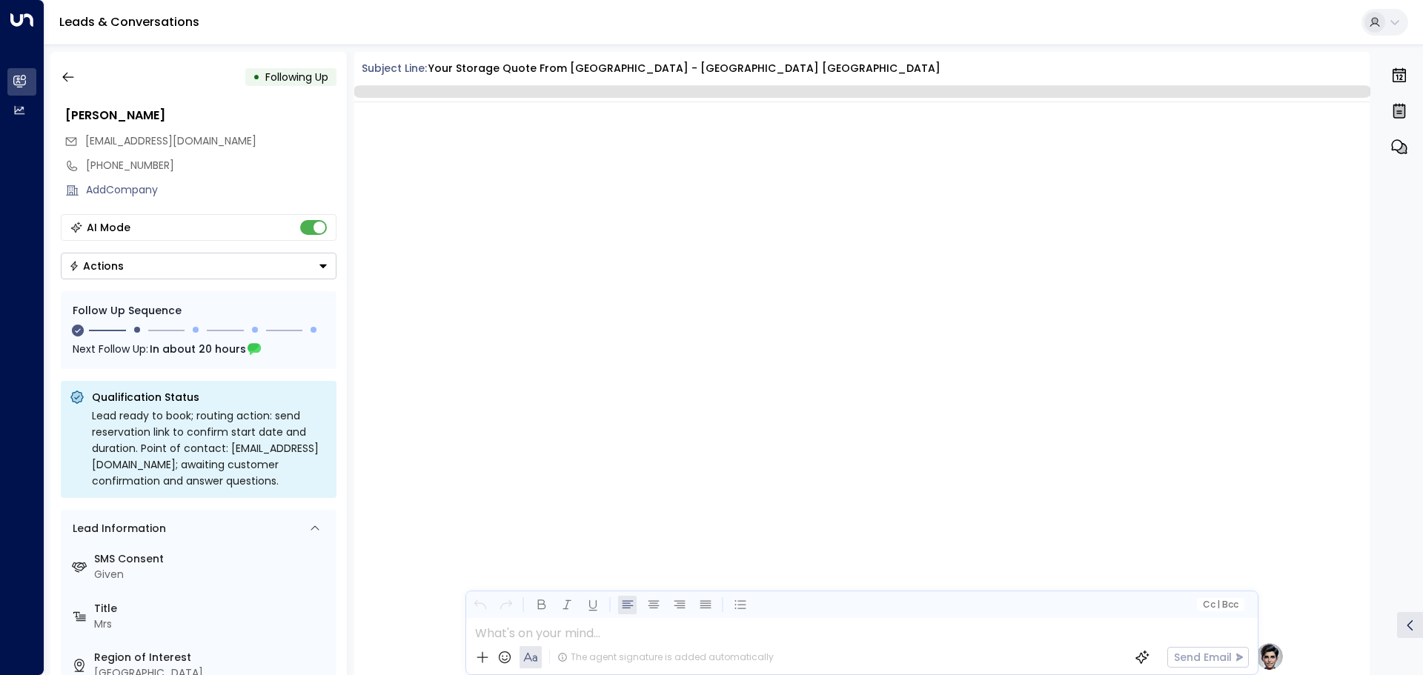
scroll to position [1198, 0]
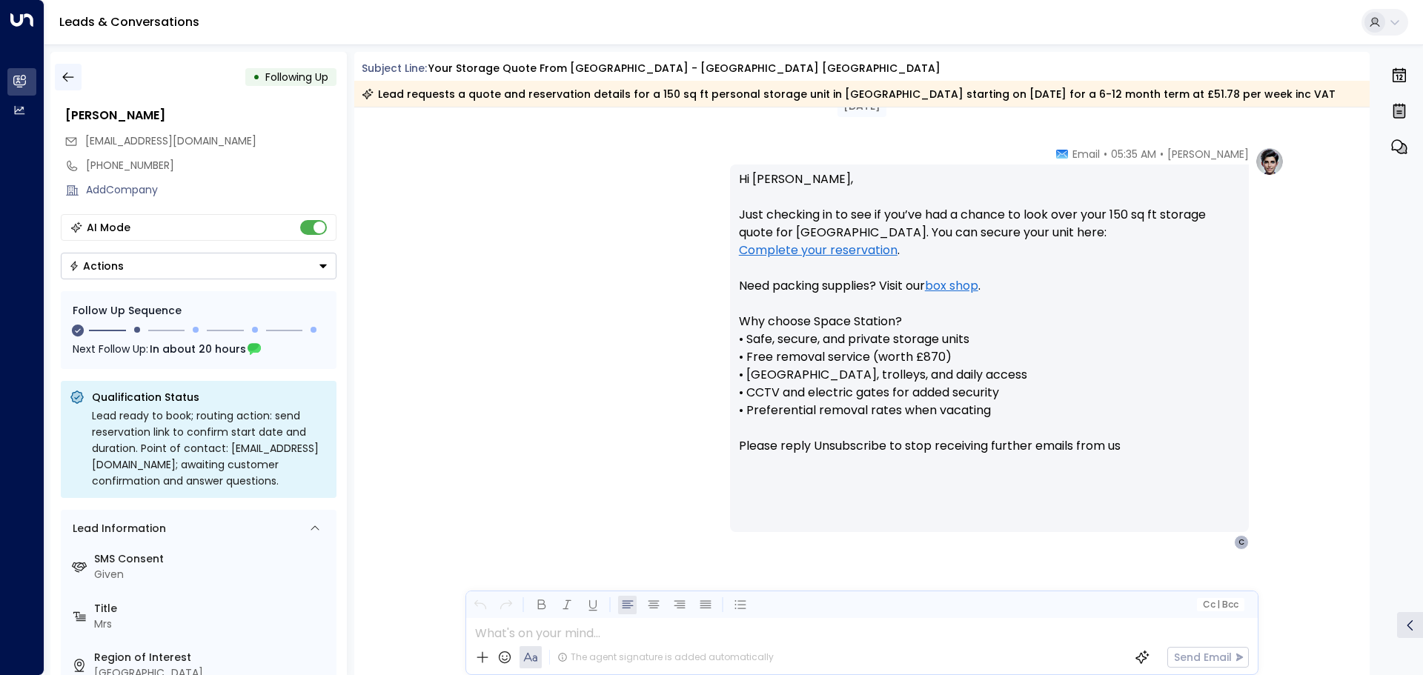
click at [76, 67] on button "button" at bounding box center [68, 77] width 27 height 27
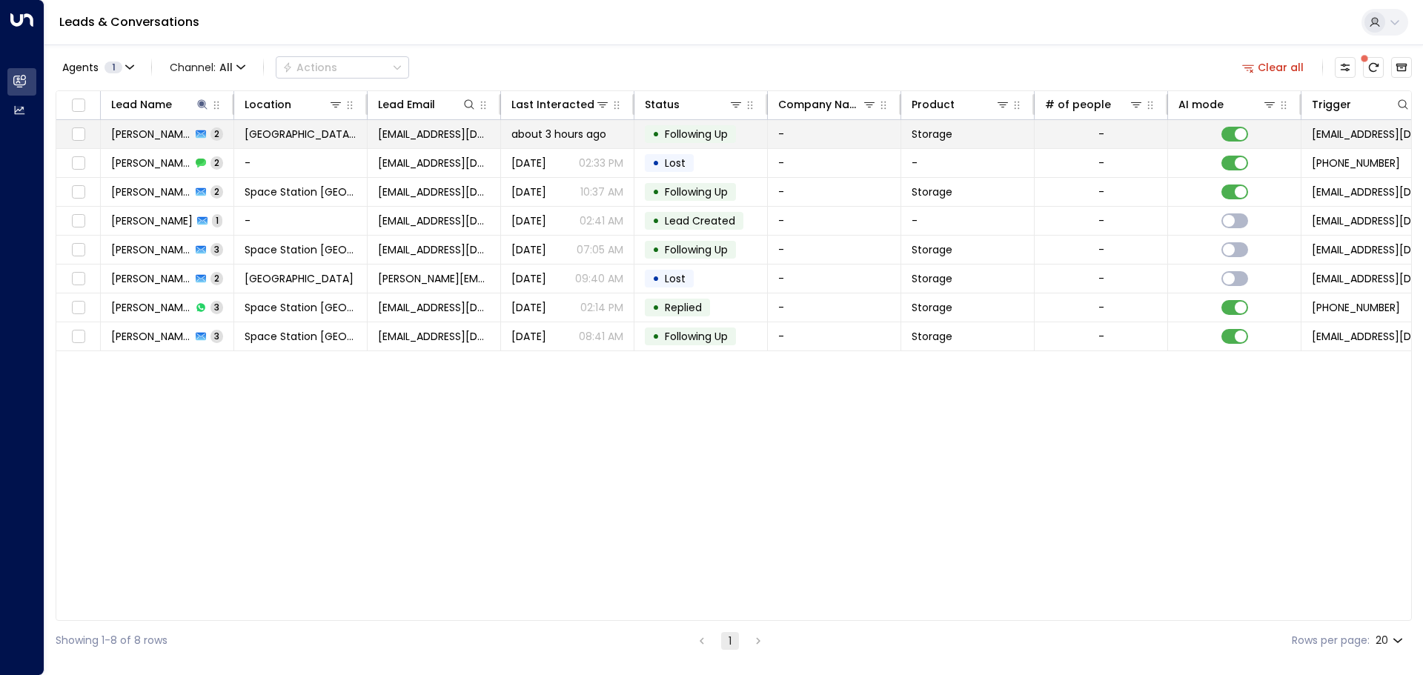
click at [273, 133] on span "[GEOGRAPHIC_DATA] [GEOGRAPHIC_DATA]" at bounding box center [301, 134] width 112 height 15
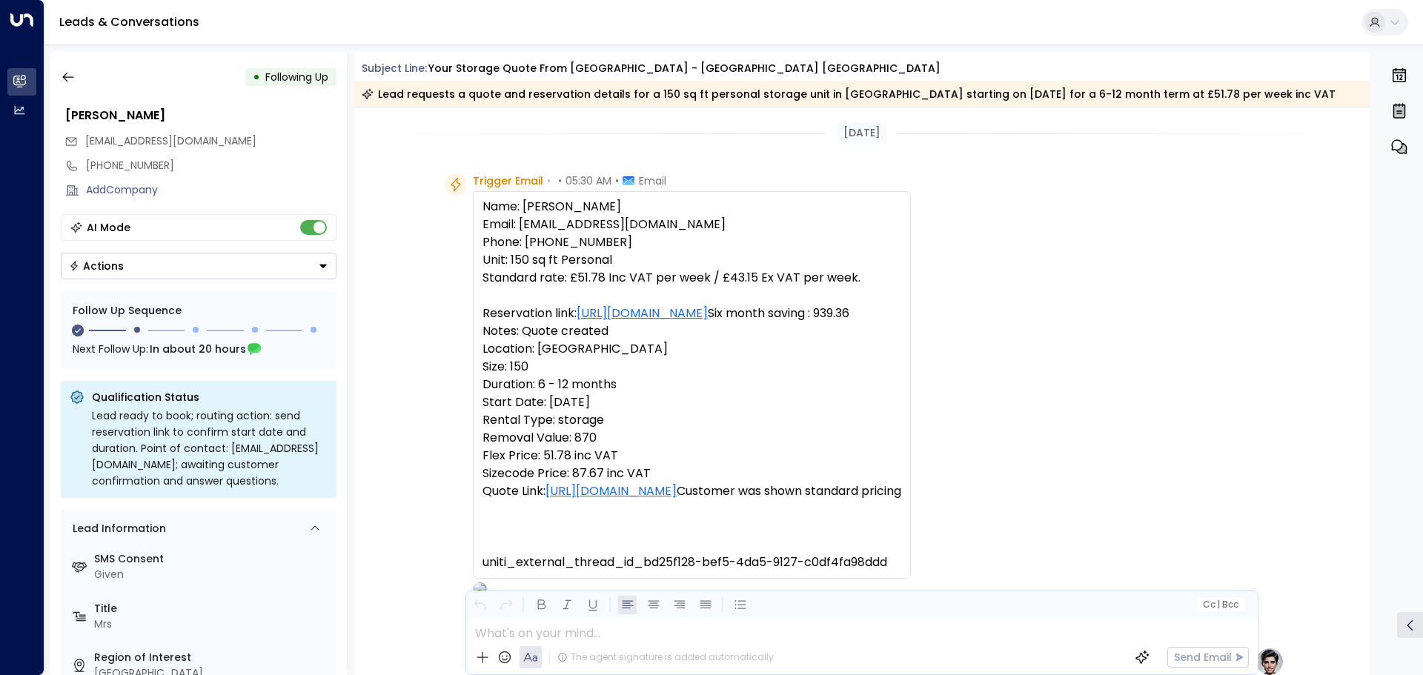
scroll to position [1040, 0]
